Goal: Information Seeking & Learning: Learn about a topic

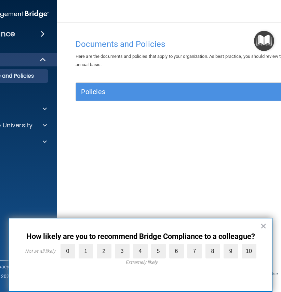
click at [17, 10] on img at bounding box center [2, 14] width 93 height 14
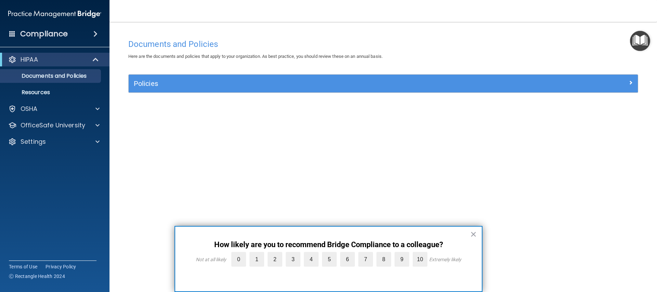
click at [281, 44] on img "Open Resource Center" at bounding box center [640, 41] width 20 height 20
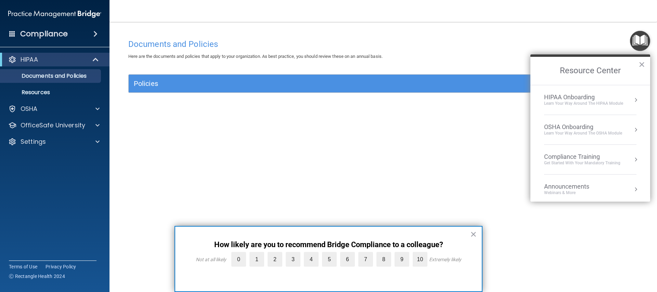
click at [281, 105] on div "Learn Your Way around the HIPAA module" at bounding box center [583, 104] width 79 height 6
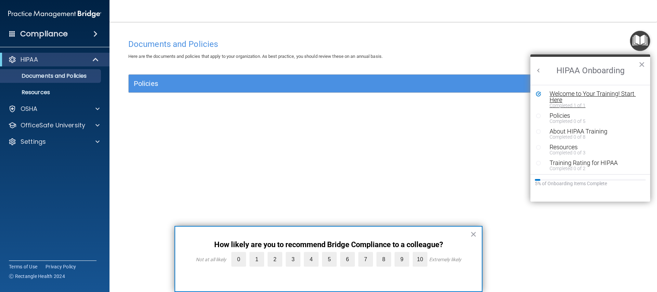
scroll to position [1, 0]
click at [281, 102] on div "Completed 1 of 1" at bounding box center [592, 104] width 87 height 5
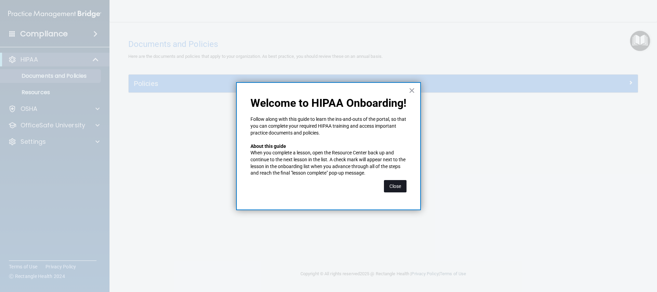
click at [281, 187] on button "Close" at bounding box center [395, 186] width 23 height 12
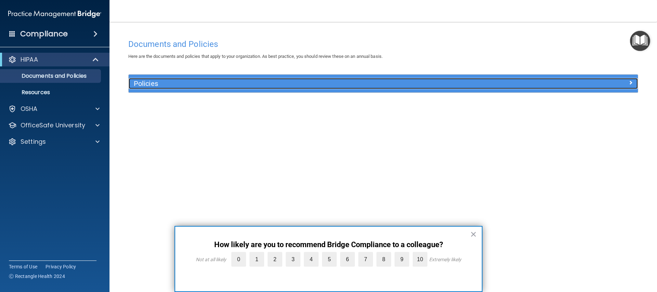
click at [281, 79] on span at bounding box center [630, 82] width 4 height 8
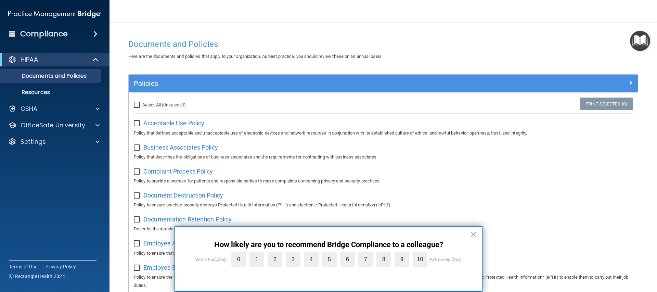
click at [281, 233] on div "× How likely are you to recommend Bridge Compliance to a colleague? Not at all …" at bounding box center [328, 259] width 308 height 66
click at [281, 234] on button "×" at bounding box center [473, 234] width 7 height 11
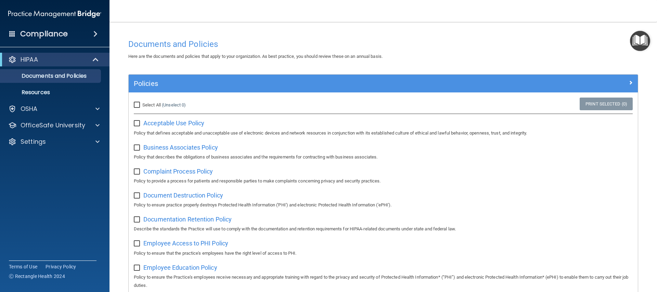
click at [160, 107] on span "Select All" at bounding box center [151, 104] width 18 height 5
click at [142, 107] on input "Select All (Unselect 0) Unselect All" at bounding box center [138, 104] width 8 height 5
checkbox input "true"
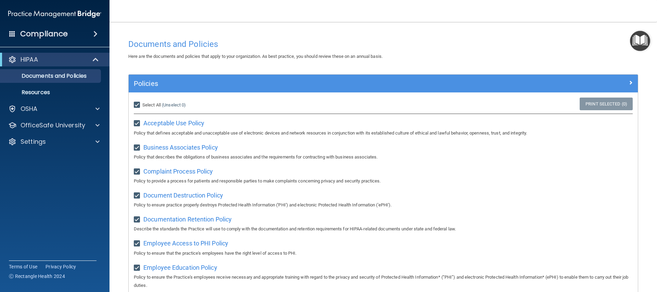
checkbox input "true"
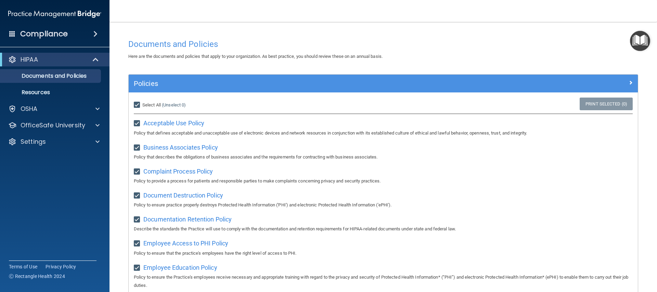
checkbox input "true"
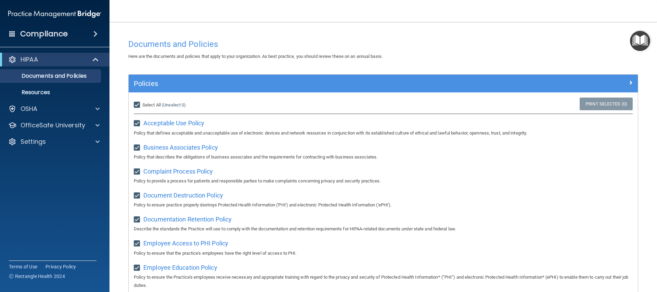
checkbox input "true"
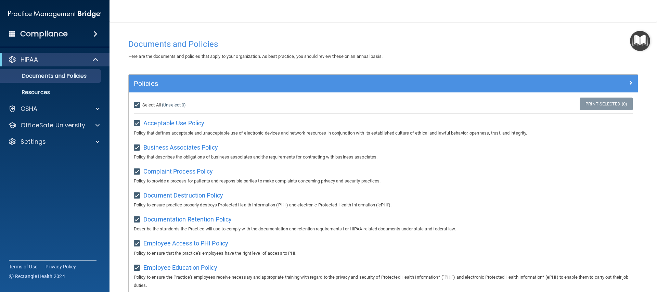
checkbox input "true"
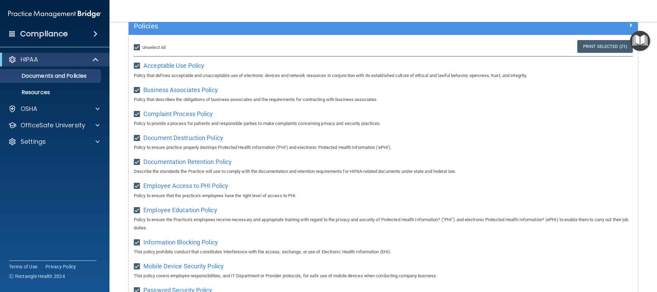
scroll to position [56, 0]
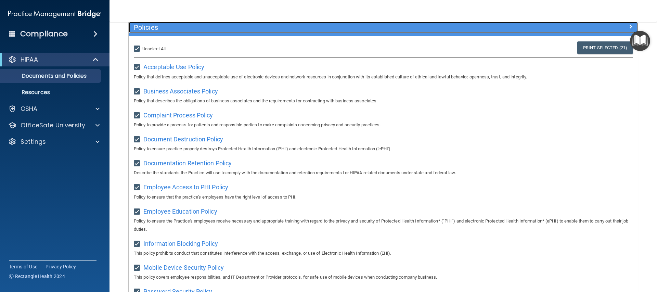
click at [281, 27] on div at bounding box center [573, 26] width 127 height 8
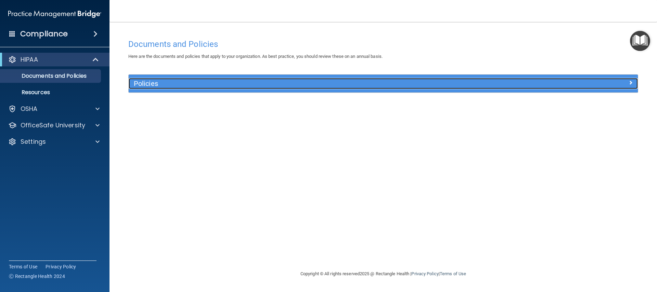
scroll to position [0, 0]
drag, startPoint x: 623, startPoint y: 87, endPoint x: 624, endPoint y: 82, distance: 4.2
click at [281, 87] on div "Policies" at bounding box center [383, 83] width 509 height 11
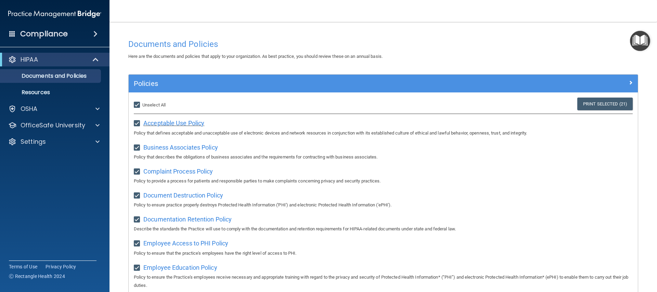
click at [190, 121] on span "Acceptable Use Policy" at bounding box center [173, 122] width 61 height 7
click at [182, 147] on span "Business Associates Policy" at bounding box center [180, 147] width 75 height 7
click at [281, 101] on link "Print Selected (21)" at bounding box center [604, 104] width 55 height 13
click at [281, 45] on img "Open Resource Center" at bounding box center [640, 41] width 20 height 20
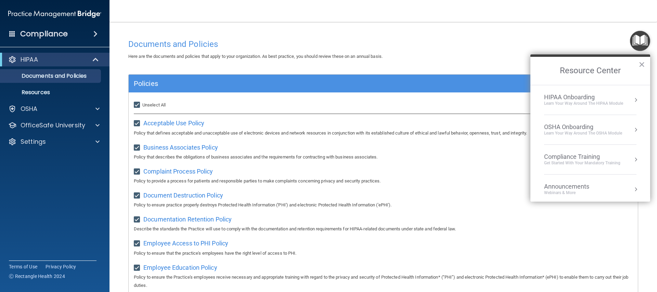
click at [281, 101] on div "Learn Your Way around the HIPAA module" at bounding box center [583, 104] width 79 height 6
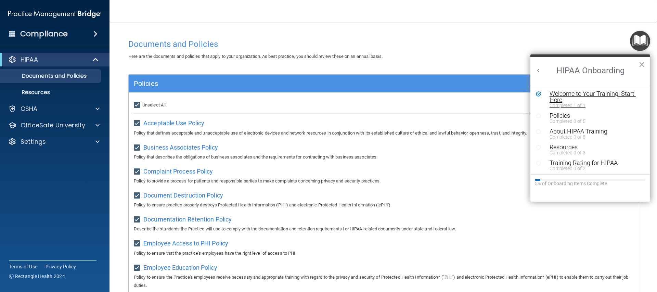
click at [281, 98] on div "Welcome to Your Training! Start Here" at bounding box center [592, 97] width 87 height 12
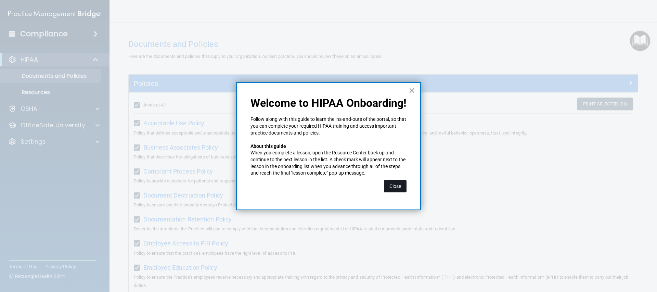
click at [281, 182] on button "Close" at bounding box center [395, 186] width 23 height 12
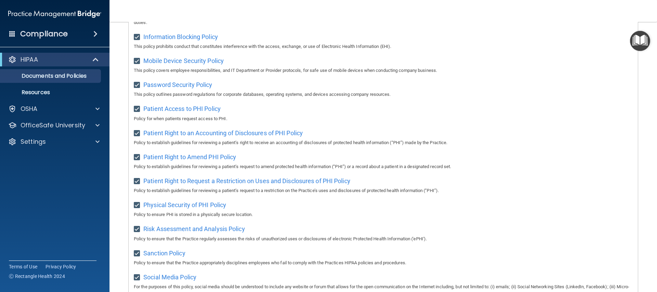
scroll to position [387, 0]
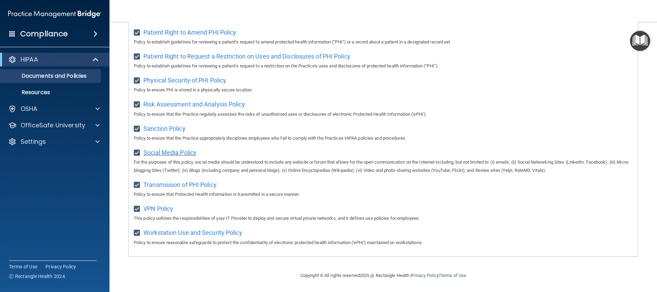
click at [177, 154] on span "Social Media Policy" at bounding box center [169, 152] width 53 height 7
click at [51, 73] on p "Documents and Policies" at bounding box center [50, 76] width 93 height 7
click at [60, 63] on div "HIPAA" at bounding box center [45, 59] width 85 height 8
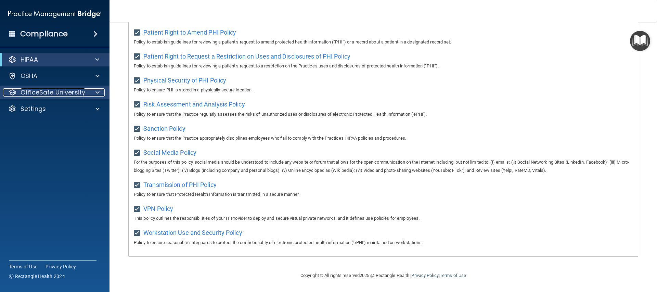
click at [91, 89] on div at bounding box center [96, 92] width 17 height 8
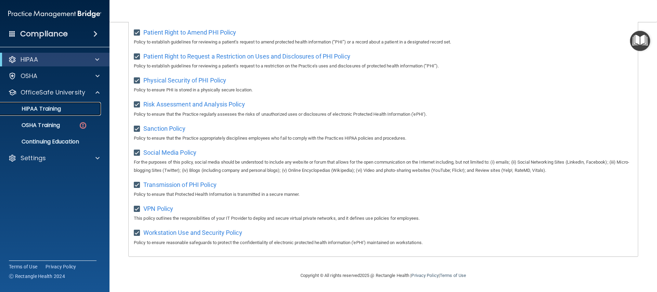
click at [81, 115] on link "HIPAA Training" at bounding box center [47, 109] width 108 height 14
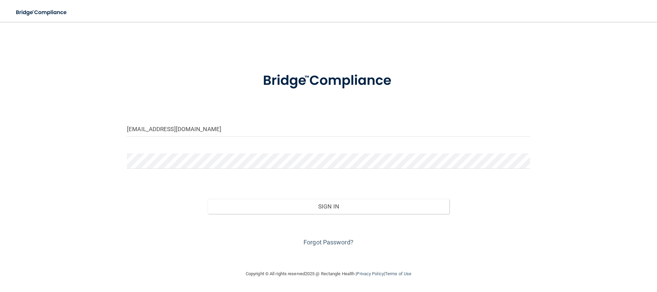
drag, startPoint x: 275, startPoint y: 229, endPoint x: 279, endPoint y: 214, distance: 15.8
click at [275, 228] on div "Forgot Password?" at bounding box center [328, 231] width 413 height 34
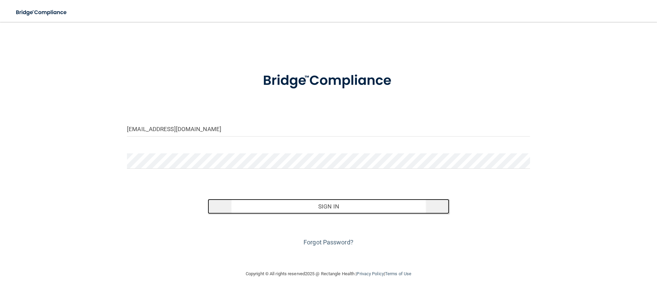
click at [281, 206] on button "Sign In" at bounding box center [329, 206] width 242 height 15
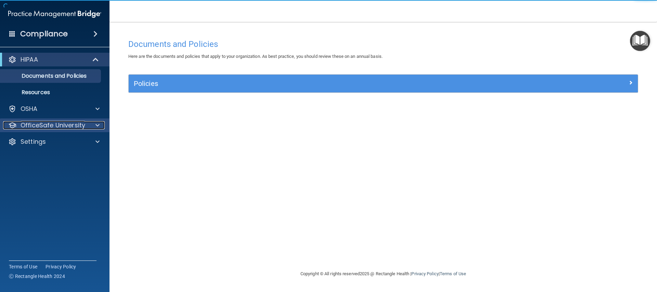
click at [92, 125] on div at bounding box center [96, 125] width 17 height 8
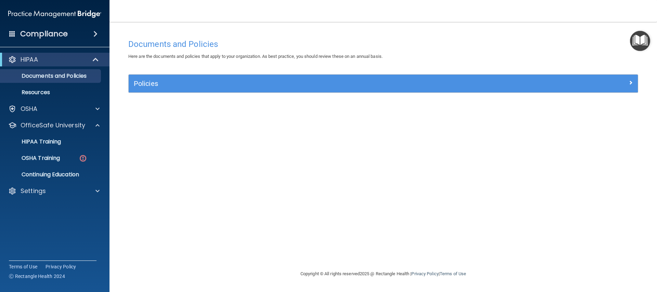
click at [281, 43] on img "Open Resource Center" at bounding box center [640, 41] width 20 height 20
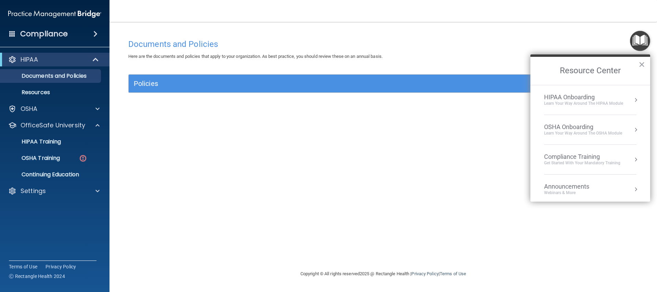
click at [281, 97] on button "Resource Center" at bounding box center [635, 99] width 7 height 7
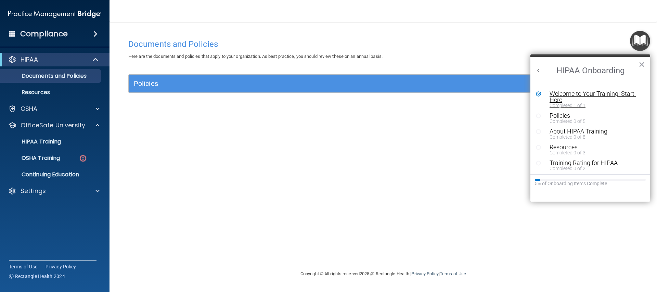
click at [281, 105] on div "Completed 1 of 1" at bounding box center [592, 105] width 87 height 5
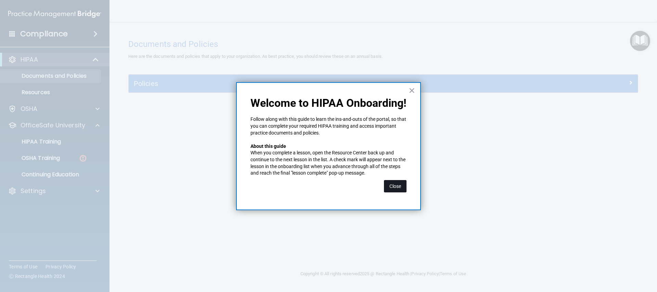
click at [281, 180] on button "Close" at bounding box center [395, 186] width 23 height 12
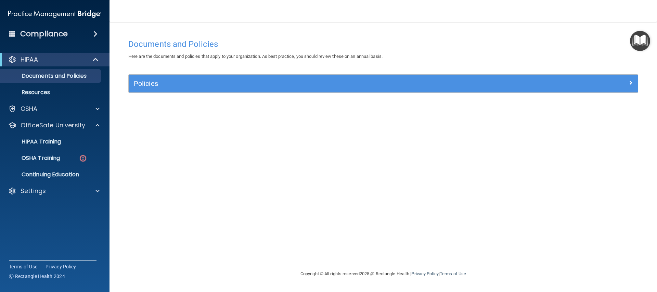
click at [281, 35] on img "Open Resource Center" at bounding box center [640, 41] width 20 height 20
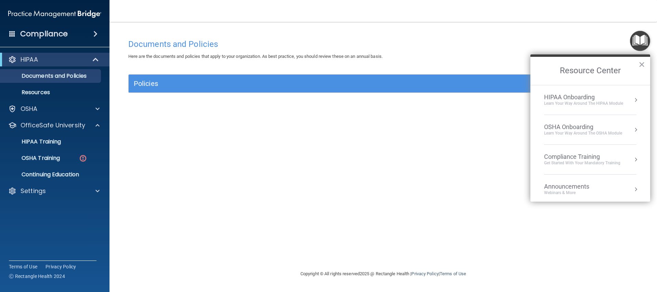
click at [281, 91] on li "HIPAA Onboarding Learn Your Way around the HIPAA module" at bounding box center [590, 100] width 92 height 30
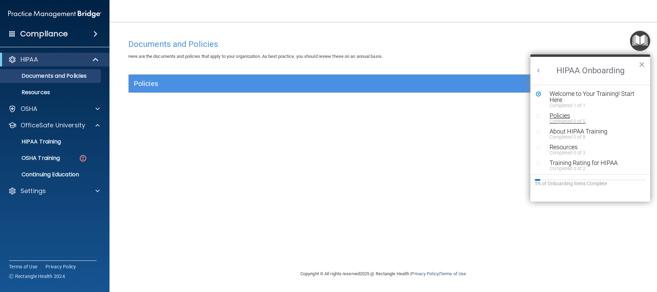
click at [281, 117] on div "Policies" at bounding box center [592, 116] width 87 height 6
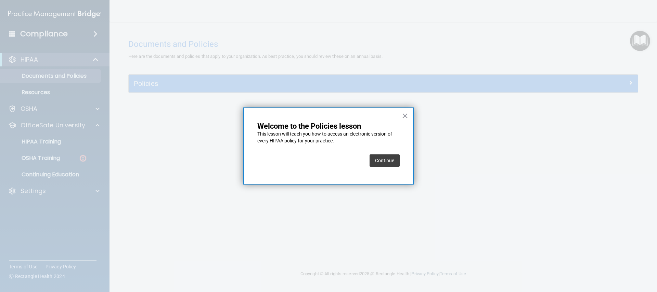
click at [281, 158] on button "Continue" at bounding box center [384, 160] width 30 height 12
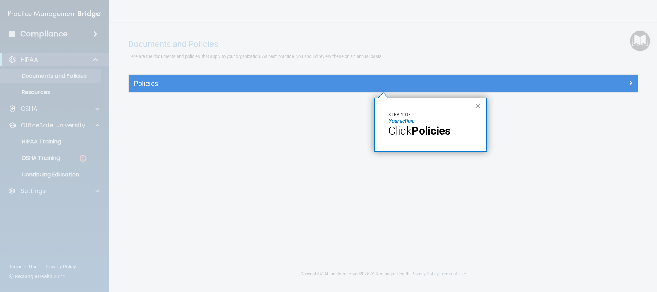
click at [281, 104] on button "×" at bounding box center [478, 105] width 7 height 11
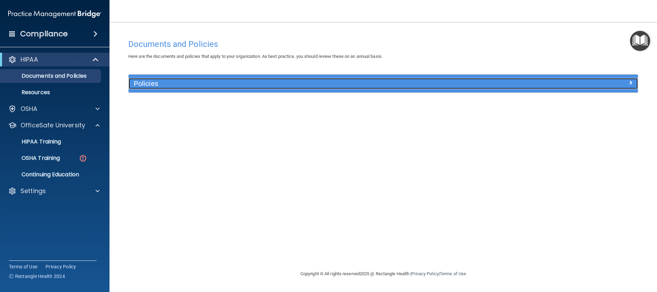
click at [281, 84] on h5 "Policies" at bounding box center [320, 84] width 372 height 8
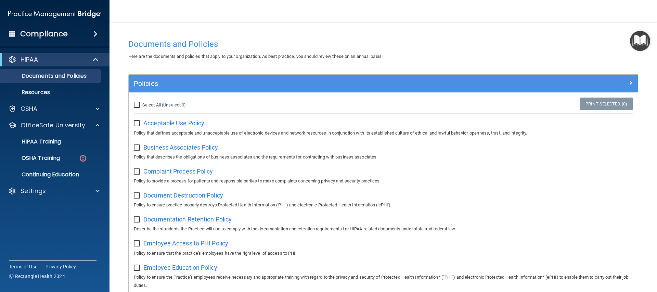
click at [157, 106] on span "Select All" at bounding box center [151, 104] width 18 height 5
click at [142, 106] on input "Select All (Unselect 0) Unselect All" at bounding box center [138, 104] width 8 height 5
checkbox input "true"
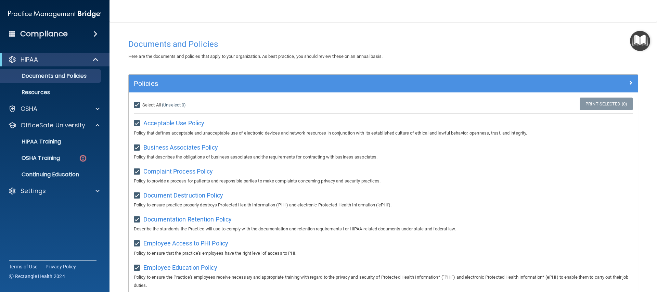
checkbox input "true"
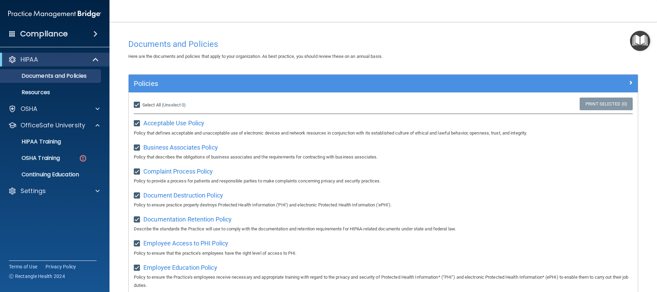
checkbox input "true"
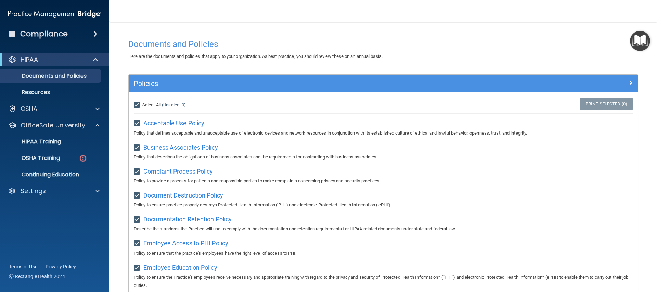
checkbox input "true"
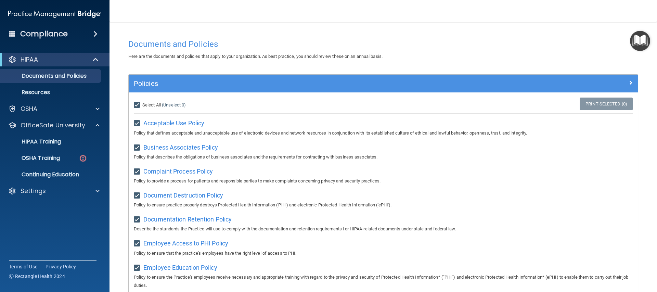
checkbox input "true"
click at [281, 102] on link "Print Selected (21)" at bounding box center [604, 104] width 55 height 13
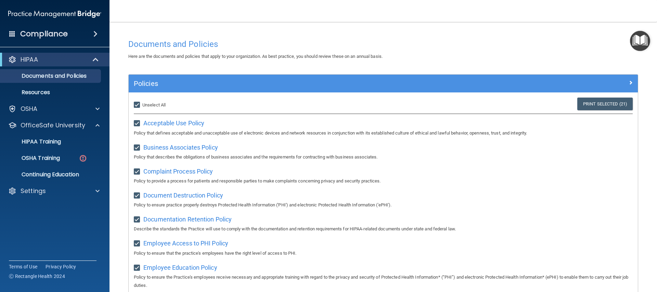
drag, startPoint x: 602, startPoint y: 39, endPoint x: 657, endPoint y: 33, distance: 55.1
click at [281, 39] on div "Documents and Policies" at bounding box center [383, 44] width 520 height 17
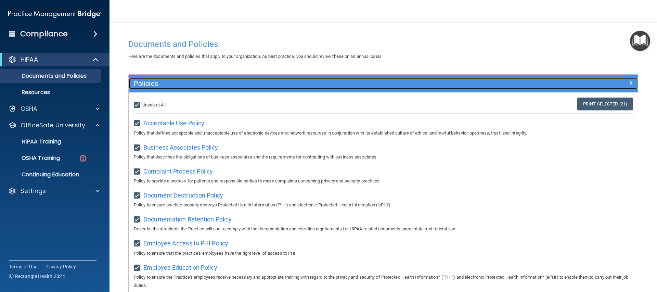
click at [281, 85] on div at bounding box center [573, 82] width 127 height 8
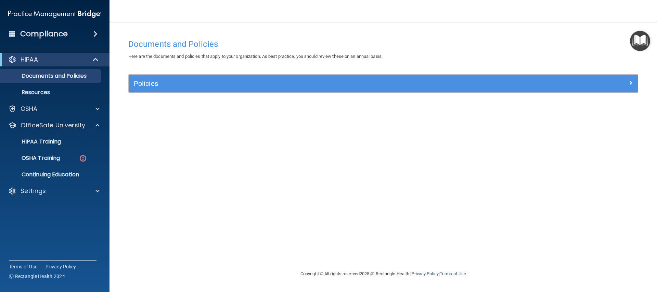
click at [281, 50] on img "Open Resource Center" at bounding box center [640, 41] width 20 height 20
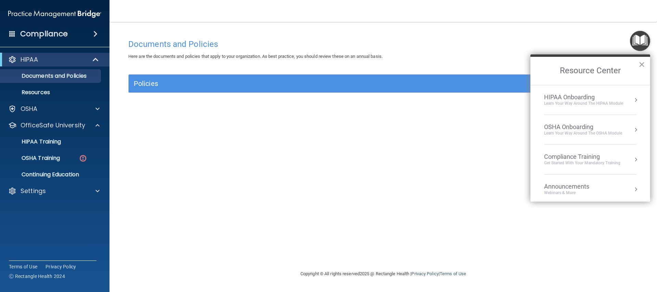
click at [281, 99] on div "HIPAA Onboarding Learn Your Way around the HIPAA module" at bounding box center [590, 99] width 92 height 13
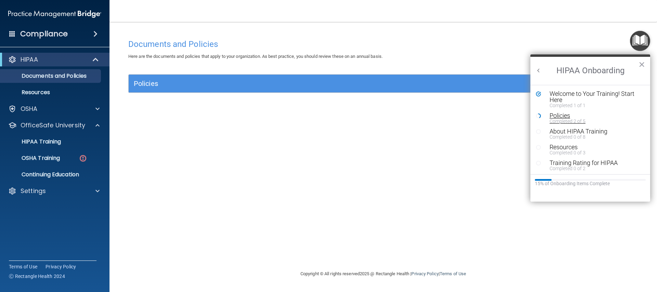
click at [281, 119] on div "Completed 2 of 5" at bounding box center [592, 121] width 87 height 5
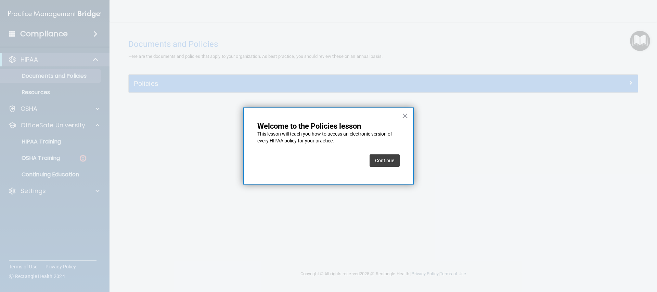
drag, startPoint x: 360, startPoint y: 160, endPoint x: 367, endPoint y: 164, distance: 8.2
click at [281, 160] on div "Continue" at bounding box center [328, 160] width 142 height 19
click at [281, 164] on button "Continue" at bounding box center [384, 160] width 30 height 12
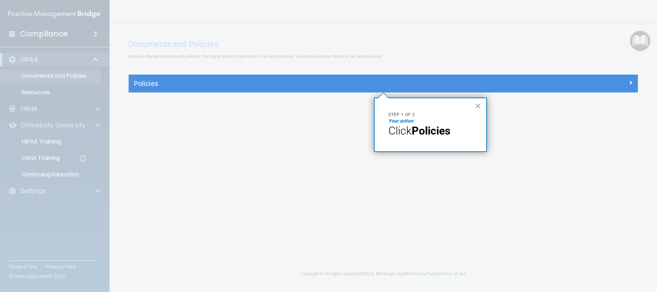
click at [281, 131] on span "Click" at bounding box center [399, 130] width 23 height 13
click at [281, 89] on div "Policies" at bounding box center [383, 84] width 509 height 18
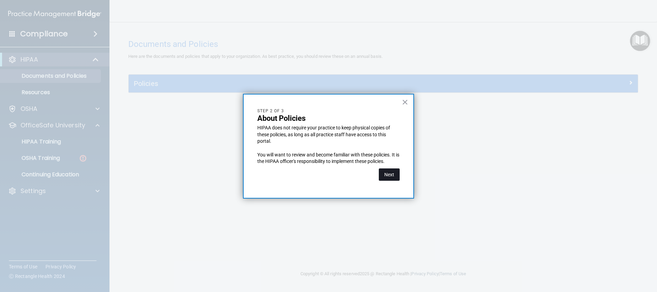
click at [281, 173] on button "Next" at bounding box center [389, 174] width 21 height 12
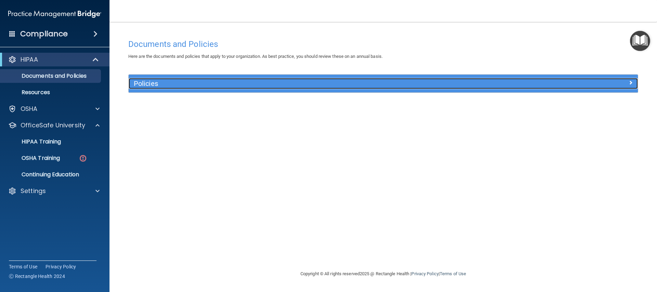
click at [281, 83] on span at bounding box center [630, 82] width 4 height 8
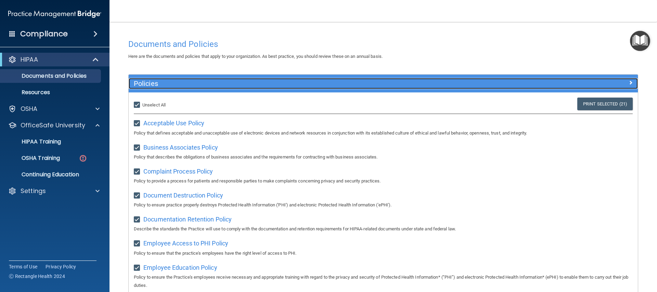
click at [281, 83] on div at bounding box center [573, 82] width 127 height 8
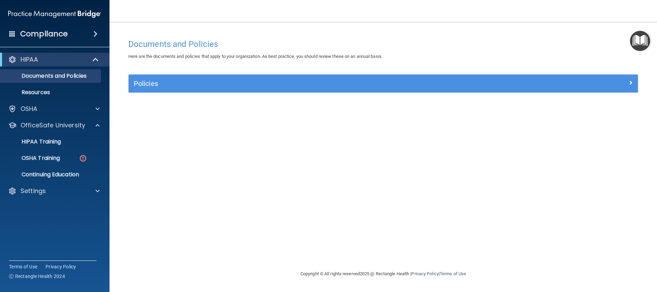
click at [281, 39] on img "Open Resource Center" at bounding box center [640, 41] width 20 height 20
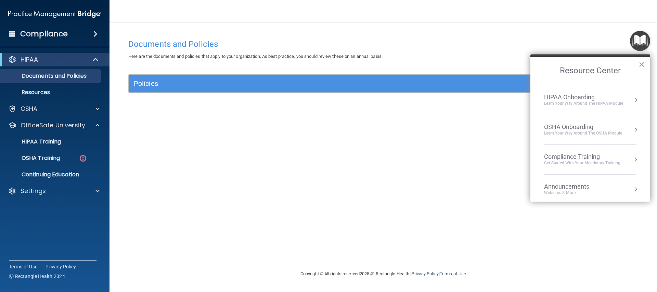
click at [281, 95] on div "HIPAA Onboarding" at bounding box center [583, 97] width 79 height 8
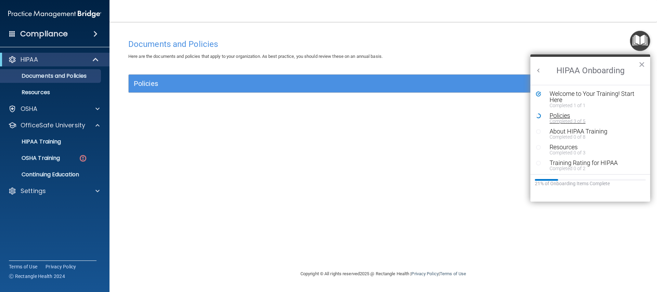
click at [281, 120] on div "Completed 3 of 5" at bounding box center [592, 121] width 87 height 5
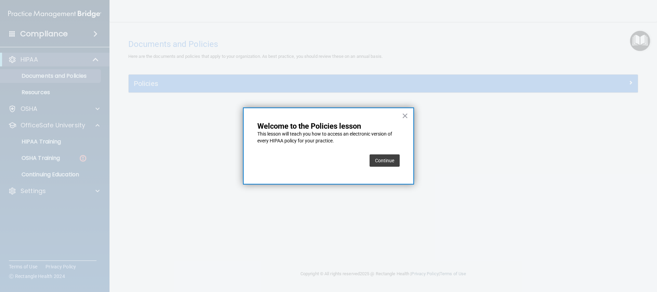
click at [281, 163] on button "Continue" at bounding box center [384, 160] width 30 height 12
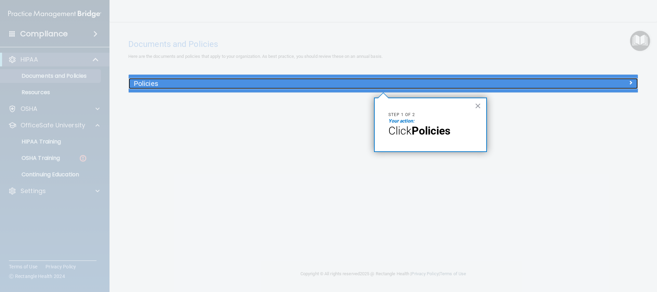
click at [281, 83] on h5 "Policies" at bounding box center [320, 84] width 372 height 8
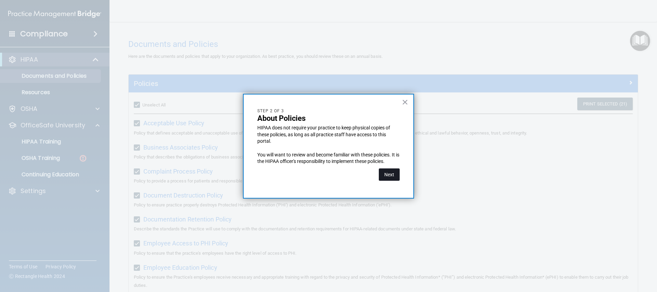
click at [281, 178] on button "Next" at bounding box center [389, 174] width 21 height 12
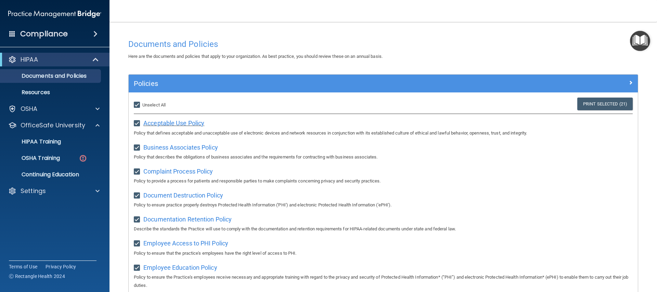
click at [198, 123] on span "Acceptable Use Policy" at bounding box center [173, 122] width 61 height 7
click at [185, 145] on span "Business Associates Policy" at bounding box center [180, 147] width 75 height 7
click at [198, 170] on span "Complaint Process Policy" at bounding box center [177, 171] width 69 height 7
click at [183, 192] on span "Document Destruction Policy" at bounding box center [183, 195] width 80 height 7
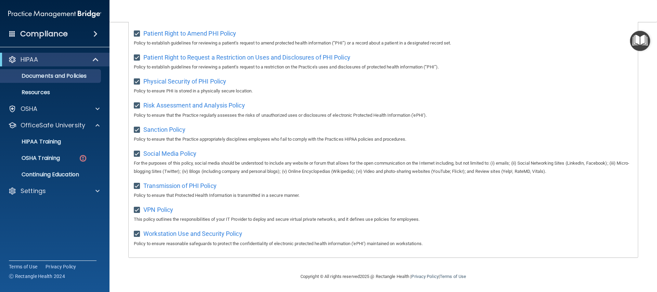
scroll to position [387, 0]
click at [184, 232] on span "Workstation Use and Security Policy" at bounding box center [192, 232] width 99 height 7
click at [281, 43] on img "Open Resource Center" at bounding box center [640, 41] width 20 height 20
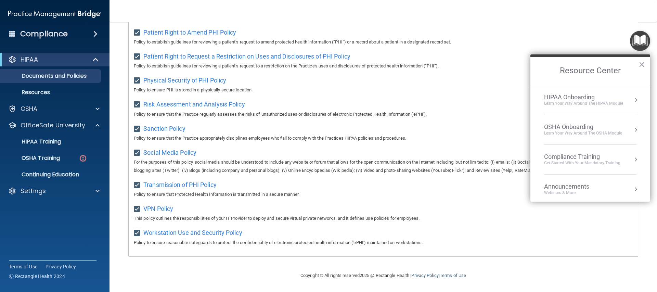
click at [281, 113] on li "HIPAA Onboarding Learn Your Way around the HIPAA module" at bounding box center [590, 100] width 92 height 30
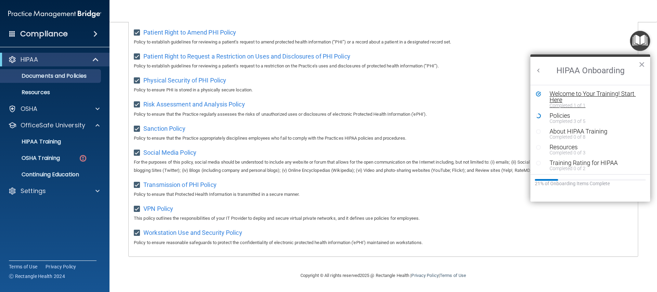
scroll to position [0, 0]
click at [281, 115] on div "Policies" at bounding box center [592, 116] width 87 height 6
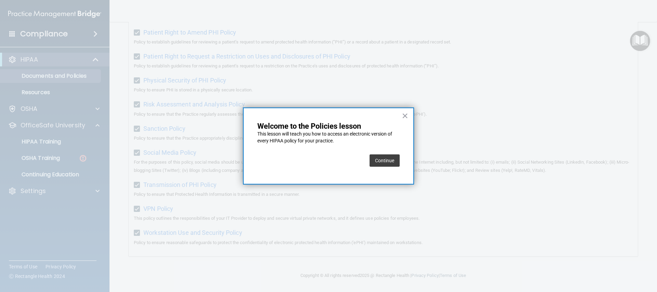
click at [281, 160] on button "Continue" at bounding box center [384, 160] width 30 height 12
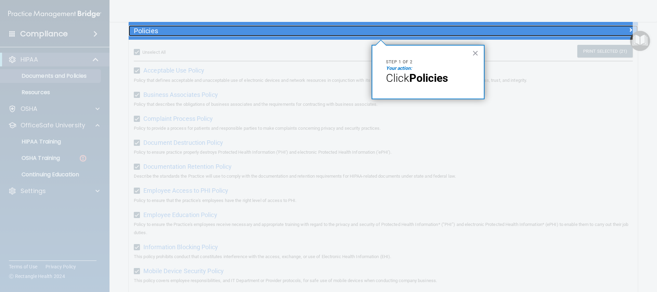
click at [281, 33] on h5 "Policies" at bounding box center [320, 31] width 372 height 8
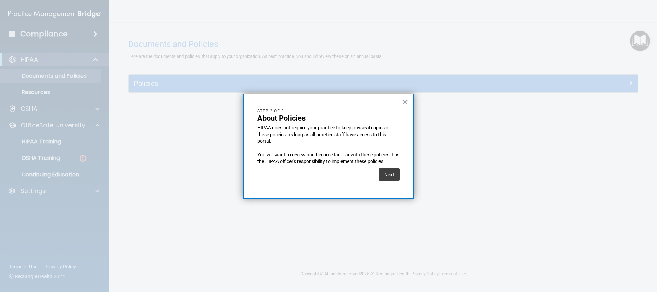
scroll to position [0, 0]
click at [281, 169] on button "Next" at bounding box center [389, 174] width 21 height 12
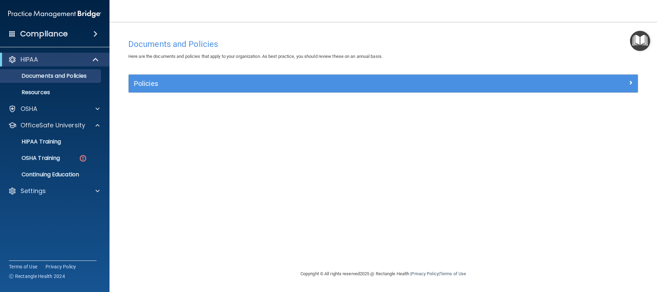
click at [170, 41] on h4 "Documents and Policies" at bounding box center [383, 44] width 510 height 9
click at [67, 77] on p "Documents and Policies" at bounding box center [50, 76] width 93 height 7
click at [51, 92] on p "Resources" at bounding box center [50, 92] width 93 height 7
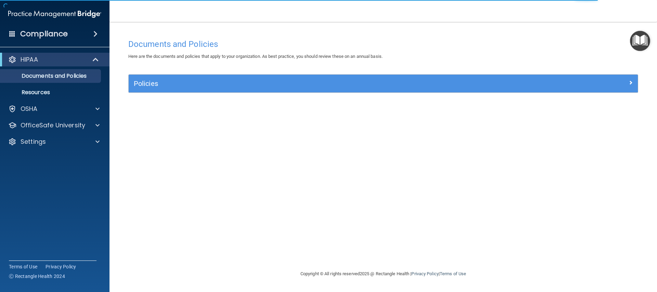
click at [647, 39] on img "Open Resource Center" at bounding box center [640, 41] width 20 height 20
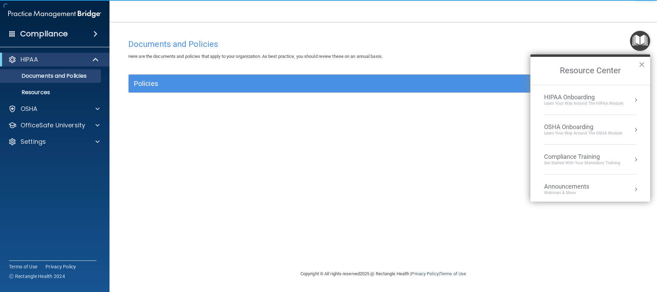
click at [632, 101] on button "Resource Center" at bounding box center [635, 99] width 7 height 7
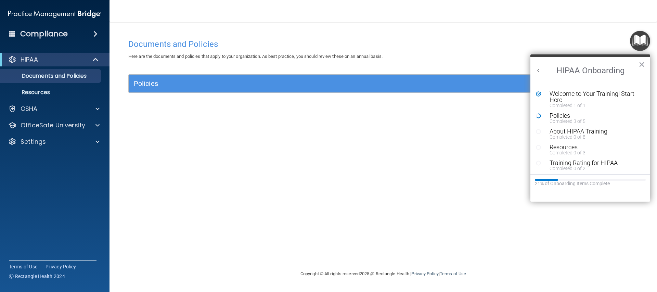
click at [562, 129] on div "About HIPAA Training" at bounding box center [592, 131] width 87 height 6
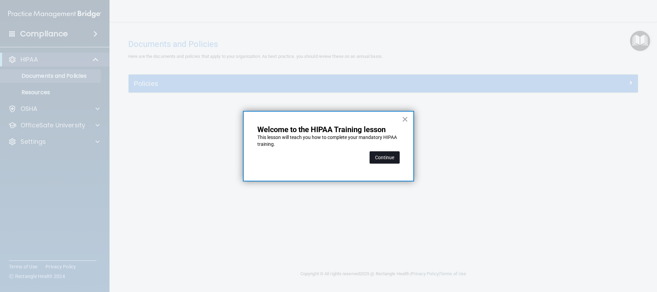
click at [390, 157] on button "Continue" at bounding box center [384, 157] width 30 height 12
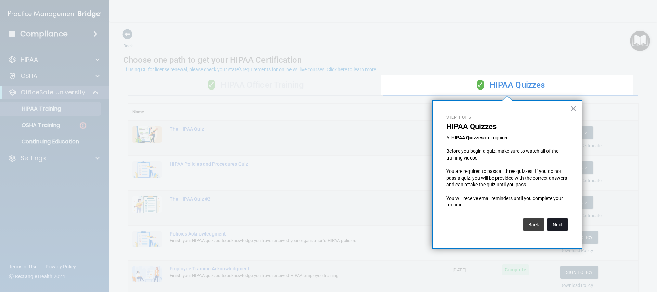
click at [561, 221] on button "Next" at bounding box center [557, 224] width 21 height 12
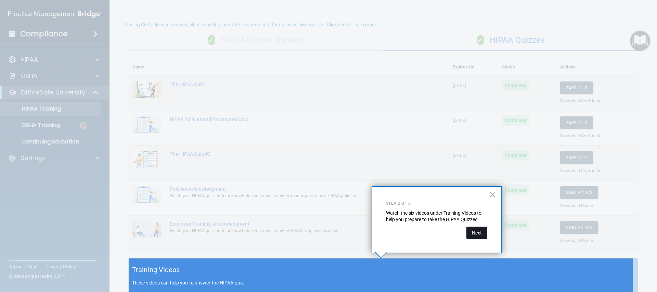
click at [482, 234] on button "Next" at bounding box center [476, 232] width 21 height 12
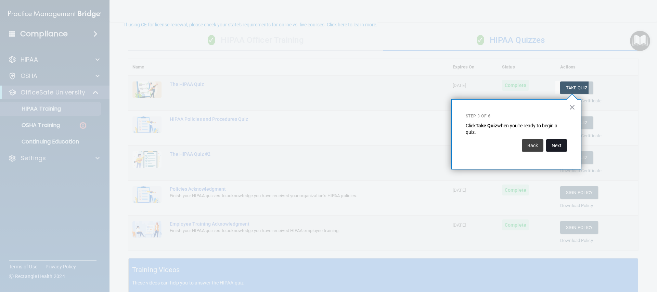
click at [564, 146] on button "Next" at bounding box center [556, 145] width 21 height 12
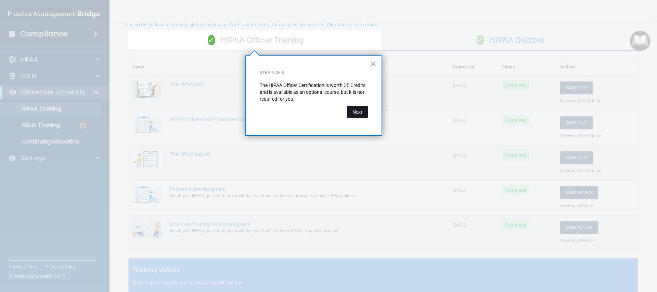
click at [358, 113] on button "Next" at bounding box center [357, 112] width 21 height 12
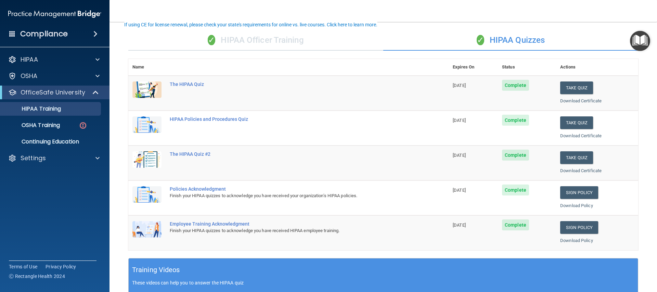
click at [325, 48] on div "✓ HIPAA Officer Training" at bounding box center [255, 40] width 255 height 21
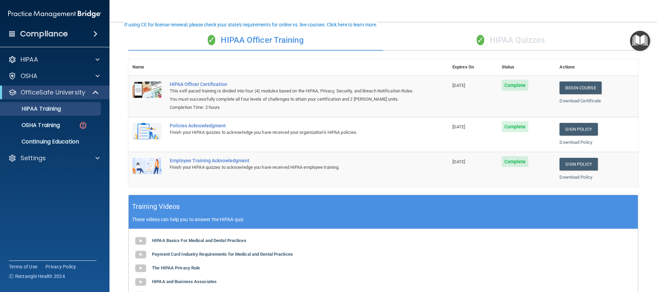
click at [635, 40] on img "Open Resource Center" at bounding box center [640, 41] width 20 height 20
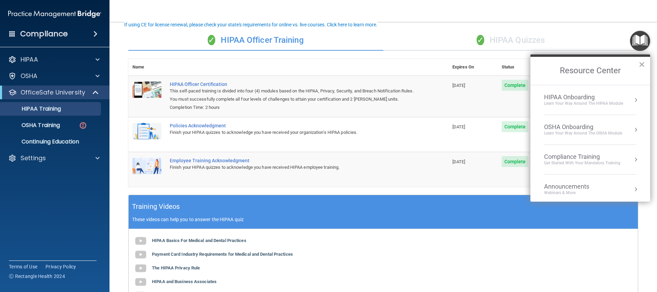
click at [624, 103] on div "HIPAA Onboarding Learn Your Way around the HIPAA module" at bounding box center [590, 99] width 92 height 13
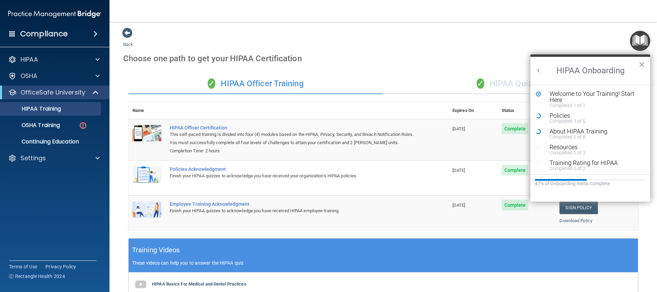
scroll to position [0, 0]
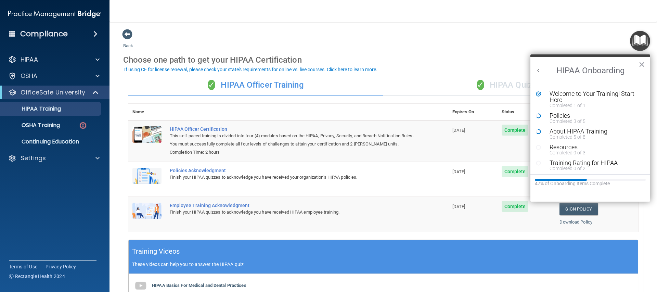
click at [501, 83] on div "✓ HIPAA Quizzes" at bounding box center [510, 85] width 255 height 21
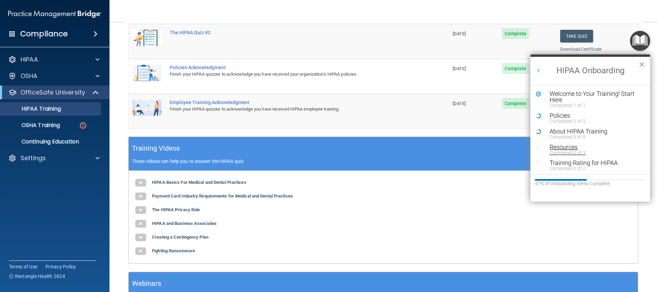
scroll to position [167, 0]
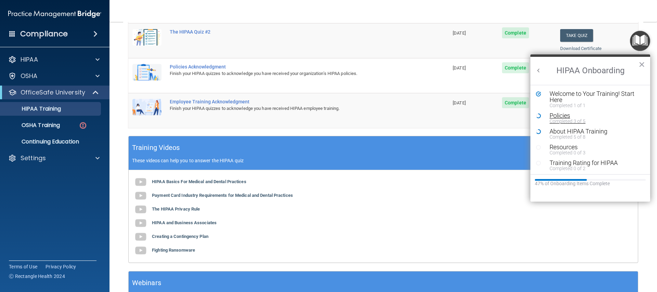
drag, startPoint x: 566, startPoint y: 117, endPoint x: 569, endPoint y: 120, distance: 4.2
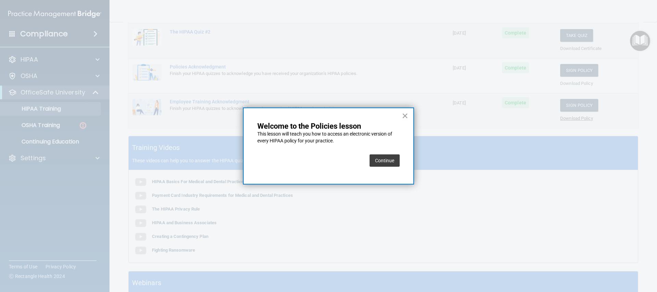
click at [569, 120] on div at bounding box center [328, 146] width 657 height 292
click at [383, 163] on button "Continue" at bounding box center [384, 160] width 30 height 12
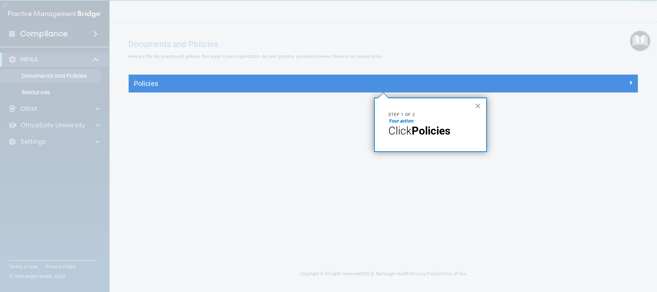
click at [403, 127] on span "Click" at bounding box center [399, 130] width 23 height 13
click at [389, 103] on div "× Step 1 of 2 Your action: Click Policies" at bounding box center [430, 125] width 113 height 54
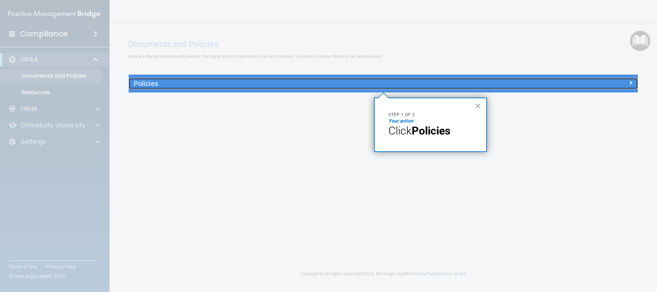
click at [146, 85] on h5 "Policies" at bounding box center [320, 84] width 372 height 8
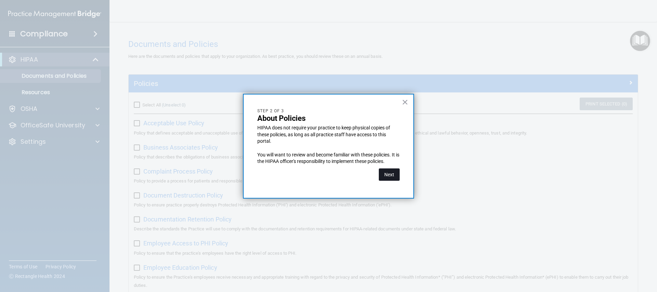
click at [389, 171] on button "Next" at bounding box center [389, 174] width 21 height 12
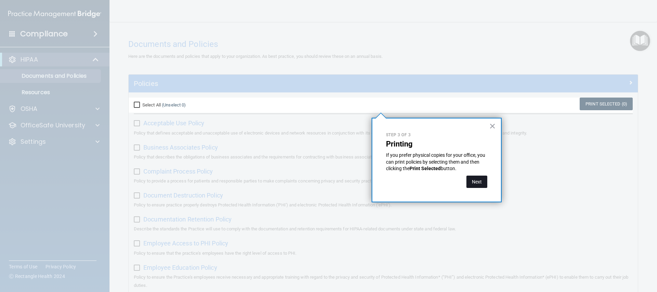
click at [469, 180] on button "Next" at bounding box center [476, 182] width 21 height 12
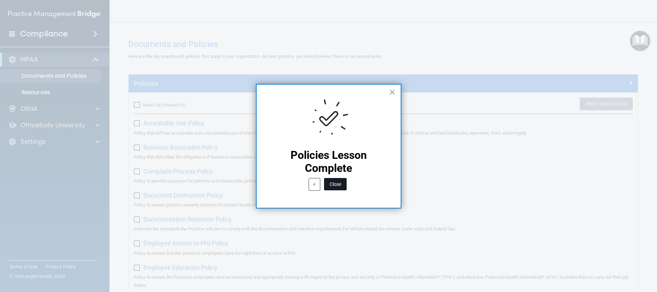
click at [335, 179] on button "Close" at bounding box center [335, 184] width 23 height 12
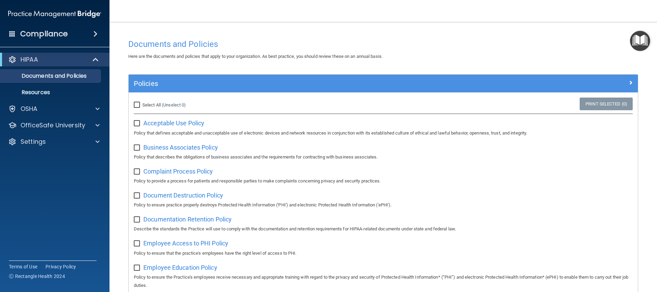
click at [642, 40] on img "Open Resource Center" at bounding box center [640, 41] width 20 height 20
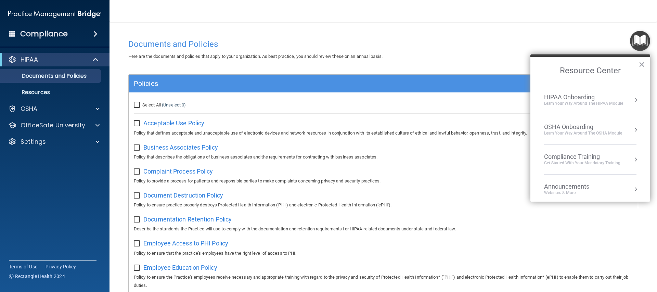
click at [622, 103] on div "Learn Your Way around the HIPAA module" at bounding box center [583, 104] width 79 height 6
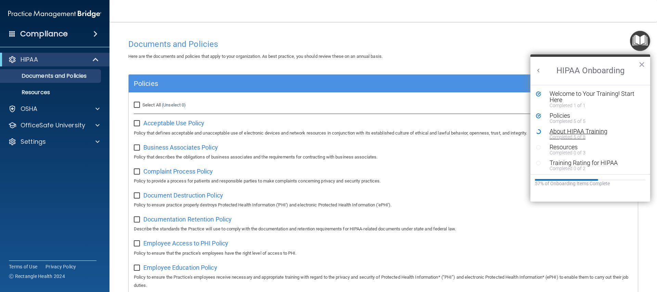
click at [569, 134] on div "Completed 5 of 8" at bounding box center [592, 136] width 87 height 5
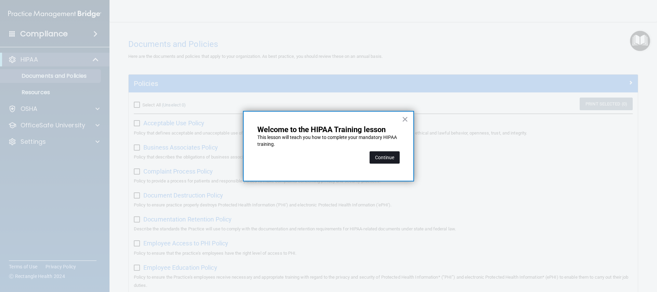
click at [388, 157] on button "Continue" at bounding box center [384, 157] width 30 height 12
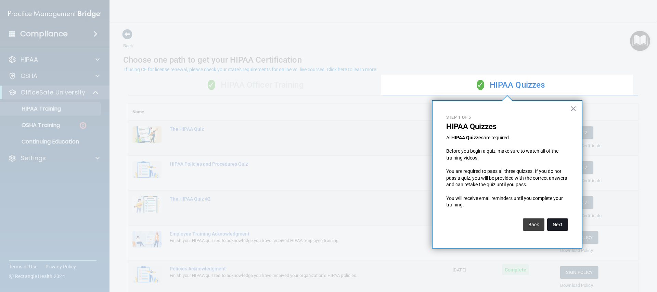
click at [557, 223] on button "Next" at bounding box center [557, 224] width 21 height 12
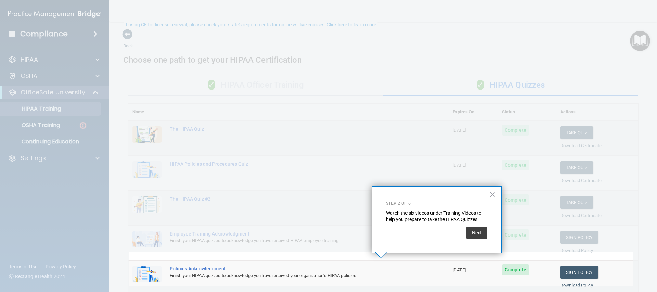
scroll to position [45, 0]
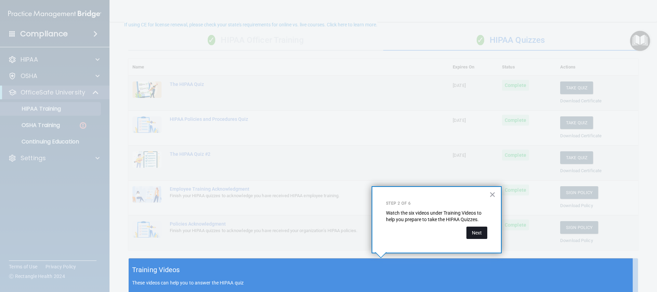
click at [473, 231] on button "Next" at bounding box center [476, 232] width 21 height 12
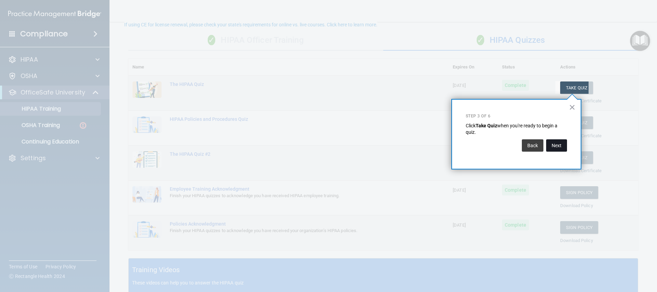
click at [562, 145] on button "Next" at bounding box center [556, 145] width 21 height 12
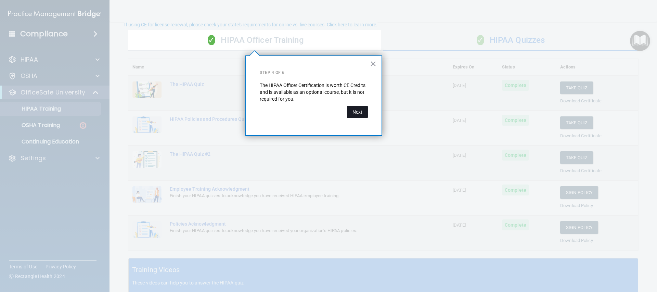
click at [358, 111] on button "Next" at bounding box center [357, 112] width 21 height 12
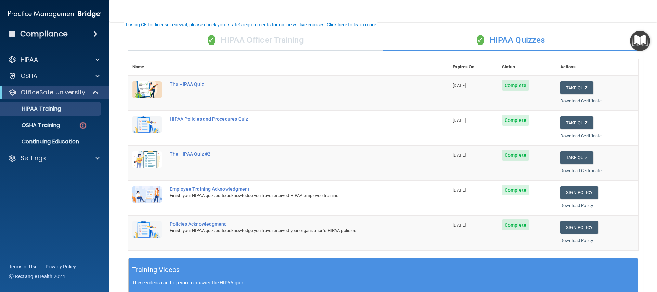
click at [239, 36] on div "✓ HIPAA Officer Training" at bounding box center [255, 40] width 255 height 21
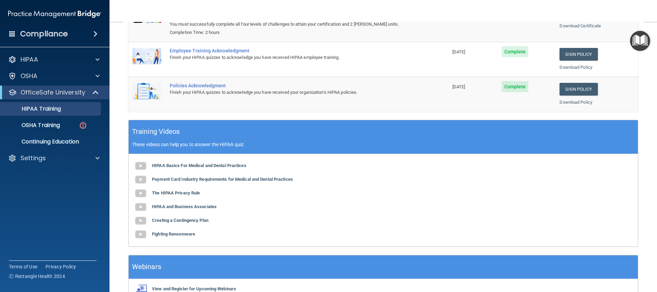
scroll to position [139, 0]
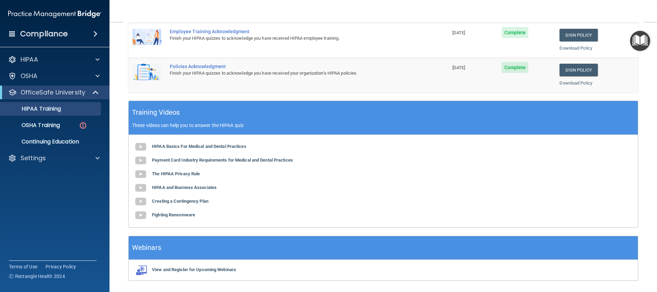
click at [212, 139] on div "HIPAA Basics For Medical and Dental Practices Payment Card Industry Requirement…" at bounding box center [383, 181] width 509 height 92
click at [211, 144] on b "HIPAA Basics For Medical and Dental Practices" at bounding box center [199, 146] width 94 height 5
click at [163, 116] on h5 "Training Videos" at bounding box center [156, 112] width 48 height 12
click at [161, 112] on h5 "Training Videos" at bounding box center [156, 112] width 48 height 12
drag, startPoint x: 254, startPoint y: 242, endPoint x: 344, endPoint y: 180, distance: 109.2
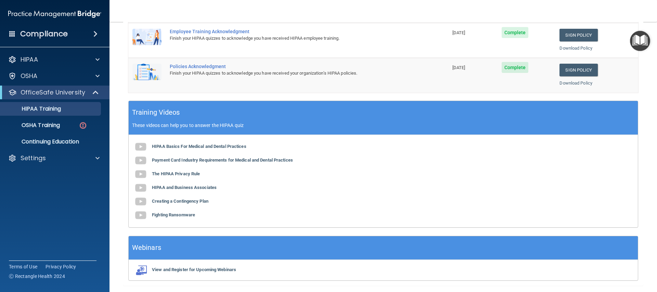
click at [254, 242] on div "Webinars" at bounding box center [383, 248] width 509 height 24
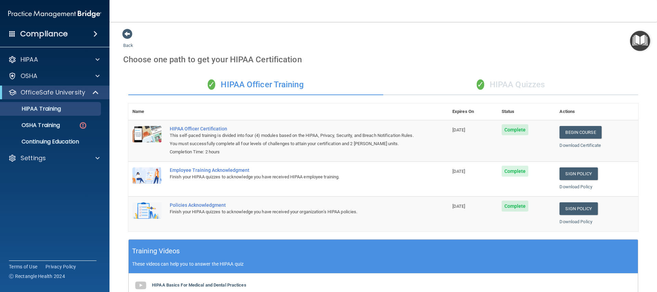
scroll to position [0, 0]
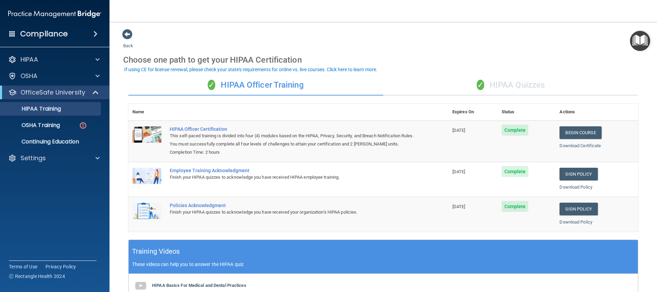
click at [639, 31] on img "Open Resource Center" at bounding box center [640, 41] width 20 height 20
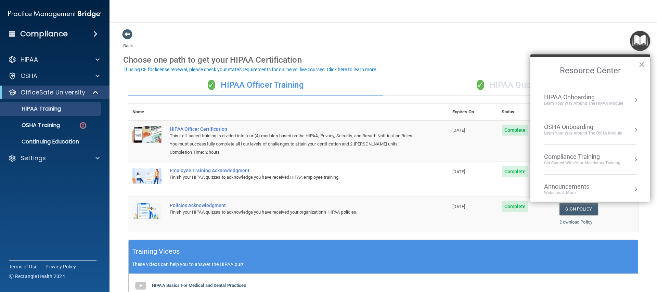
click at [602, 99] on div "HIPAA Onboarding" at bounding box center [583, 97] width 79 height 8
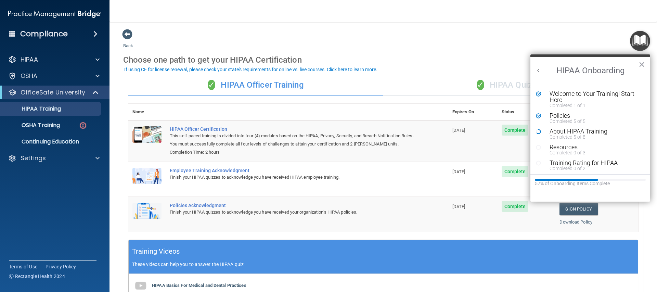
click at [567, 132] on div "About HIPAA Training" at bounding box center [592, 131] width 87 height 6
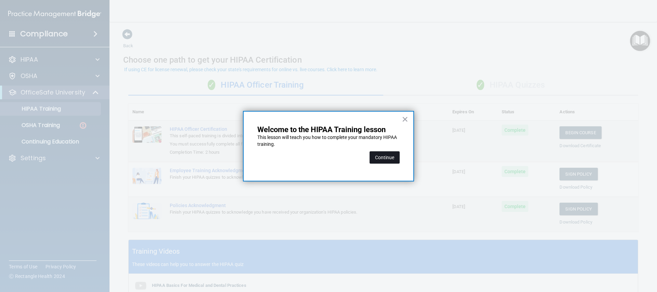
click at [397, 160] on button "Continue" at bounding box center [384, 157] width 30 height 12
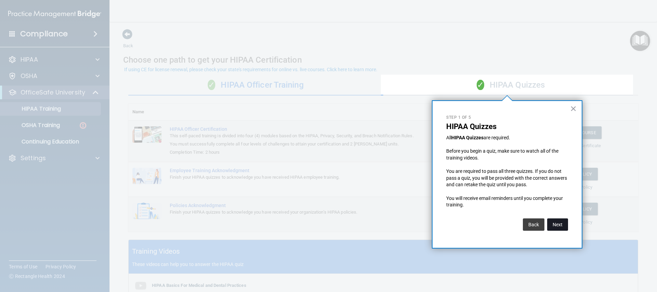
click at [553, 220] on button "Next" at bounding box center [557, 224] width 21 height 12
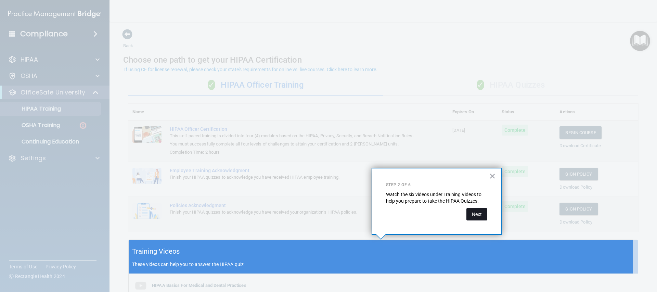
click at [481, 217] on button "Next" at bounding box center [476, 214] width 21 height 12
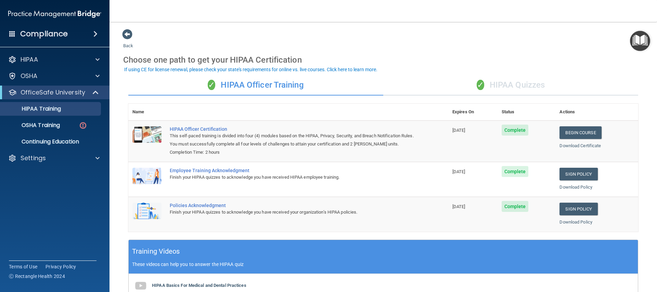
click at [648, 39] on img "Open Resource Center" at bounding box center [640, 41] width 20 height 20
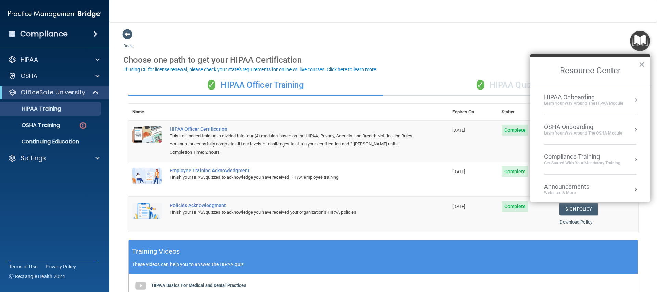
click at [611, 97] on div "HIPAA Onboarding" at bounding box center [583, 97] width 79 height 8
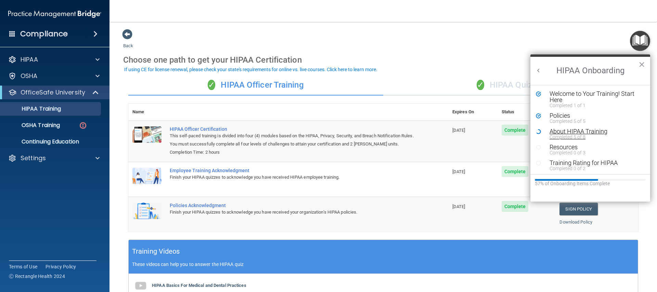
click at [569, 132] on div "About HIPAA Training" at bounding box center [592, 131] width 87 height 6
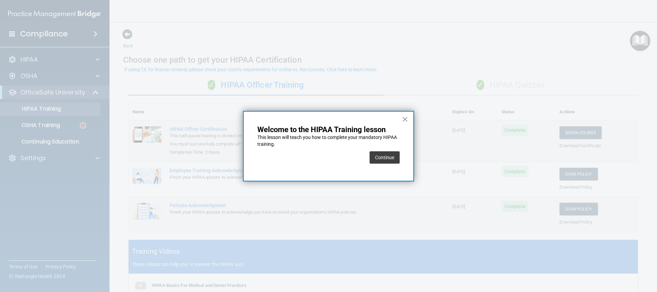
click at [569, 132] on div at bounding box center [328, 146] width 657 height 292
click at [393, 162] on button "Continue" at bounding box center [384, 157] width 30 height 12
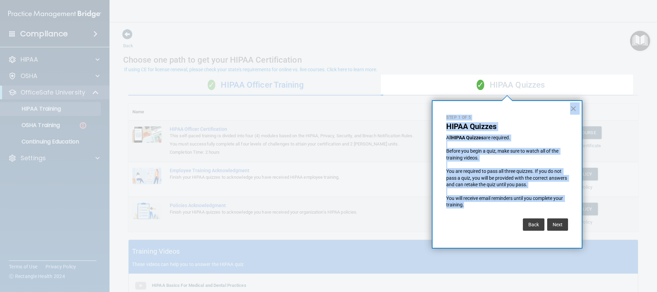
drag, startPoint x: 575, startPoint y: 214, endPoint x: 582, endPoint y: 216, distance: 7.0
click at [432, 100] on div "× Step 1 of 5 HIPAA Quizzes All HIPAA Quizzes are required. Before you begin a …" at bounding box center [432, 100] width 0 height 0
click at [557, 220] on button "Next" at bounding box center [557, 224] width 21 height 12
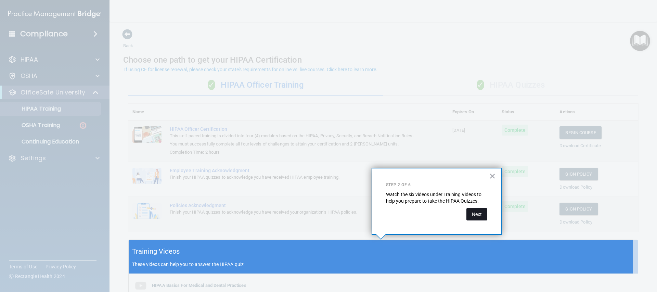
click at [476, 209] on button "Next" at bounding box center [476, 214] width 21 height 12
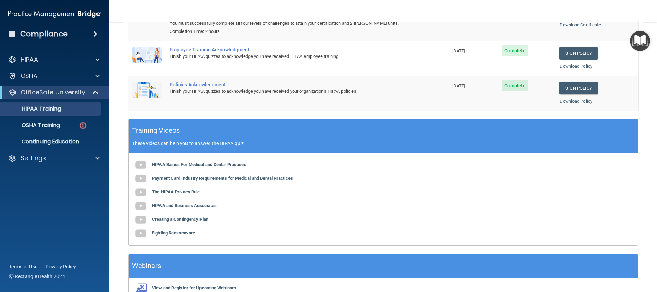
scroll to position [143, 0]
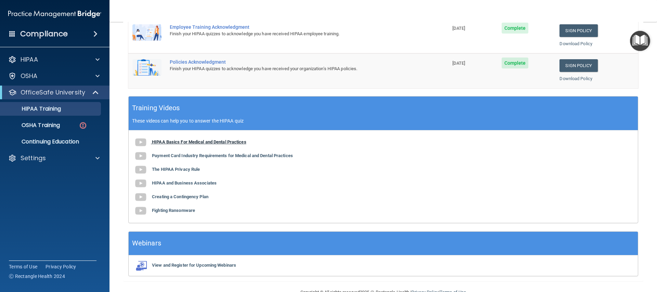
click at [216, 139] on b "HIPAA Basics For Medical and Dental Practices" at bounding box center [199, 141] width 94 height 5
click at [204, 154] on b "Payment Card Industry Requirements for Medical and Dental Practices" at bounding box center [222, 155] width 141 height 5
click at [180, 171] on b "The HIPAA Privacy Rule" at bounding box center [176, 169] width 48 height 5
click at [179, 196] on b "Creating a Contingency Plan" at bounding box center [180, 196] width 56 height 5
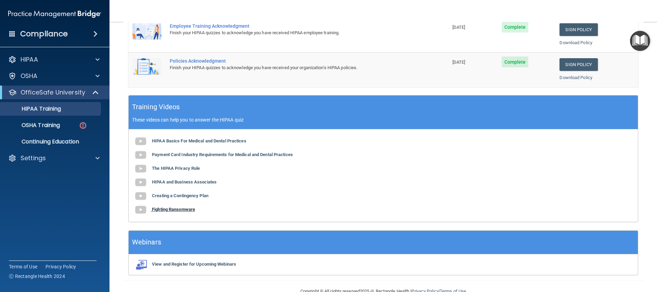
scroll to position [145, 0]
click at [168, 210] on b "Fighting Ransomware" at bounding box center [173, 208] width 43 height 5
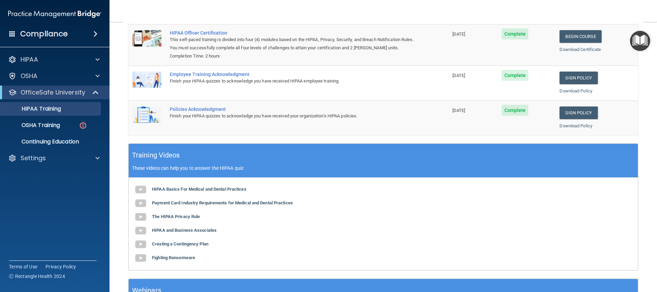
scroll to position [21, 0]
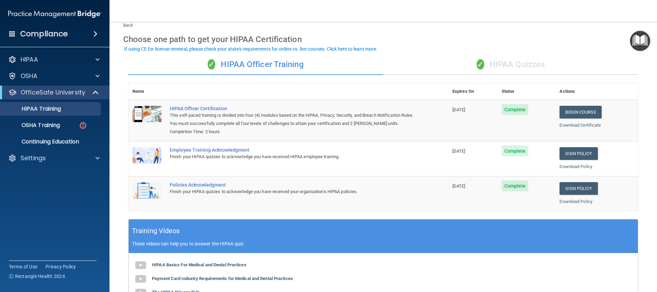
click at [638, 38] on img "Open Resource Center" at bounding box center [640, 41] width 20 height 20
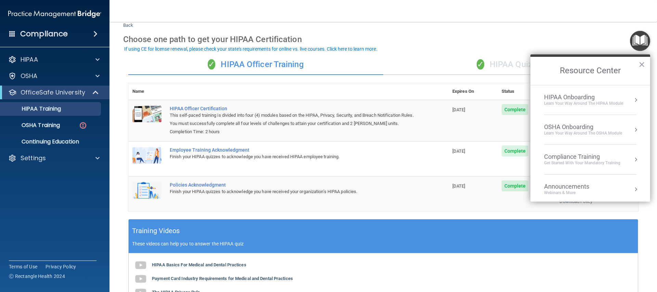
click at [618, 109] on li "HIPAA Onboarding Learn Your Way around the HIPAA module" at bounding box center [590, 100] width 92 height 30
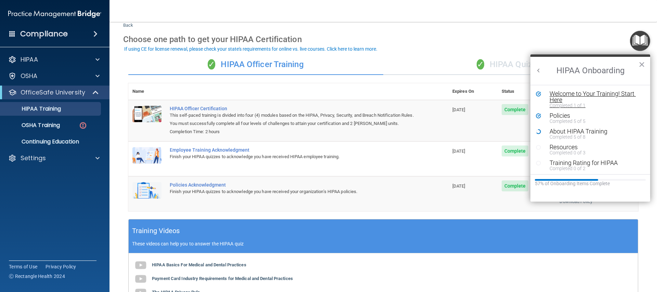
scroll to position [0, 0]
click at [570, 137] on div "Completed 5 of 8" at bounding box center [592, 136] width 87 height 5
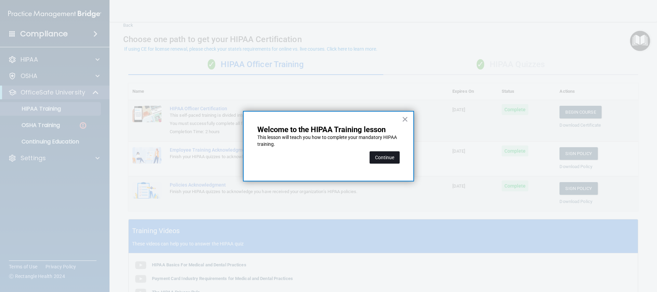
click at [388, 159] on button "Continue" at bounding box center [384, 157] width 30 height 12
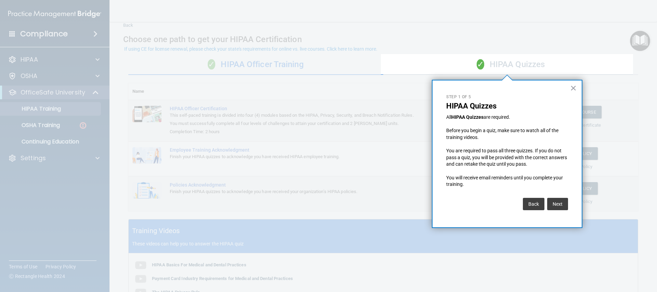
click at [388, 159] on div at bounding box center [507, 183] width 252 height 217
click at [546, 201] on div "Next" at bounding box center [556, 202] width 23 height 16
click at [549, 201] on button "Next" at bounding box center [557, 204] width 21 height 12
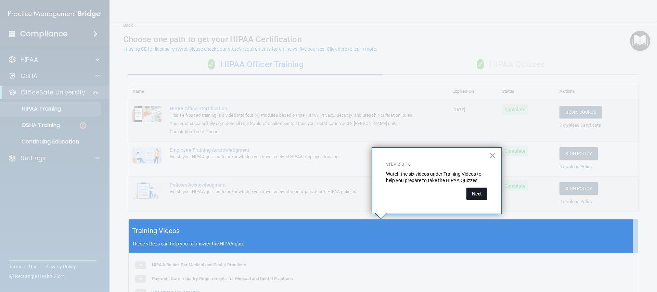
click at [478, 195] on button "Next" at bounding box center [476, 193] width 21 height 12
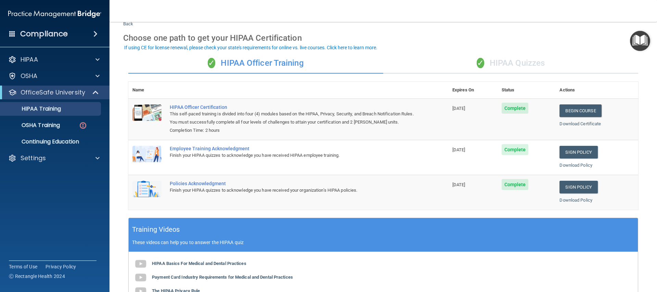
click at [171, 240] on p "These videos can help you to answer the HIPAA quiz" at bounding box center [383, 241] width 502 height 5
click at [170, 245] on div "Training Videos These videos can help you to answer the HIPAA quiz" at bounding box center [383, 235] width 509 height 34
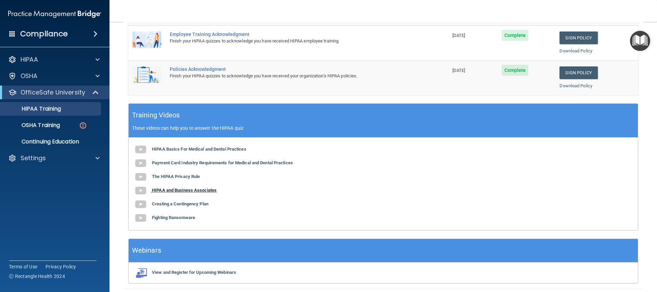
scroll to position [137, 0]
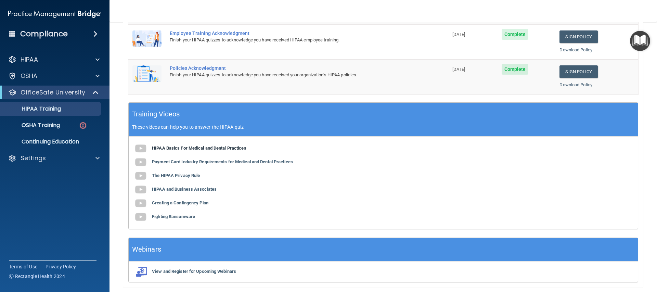
click at [144, 152] on img at bounding box center [141, 149] width 14 height 14
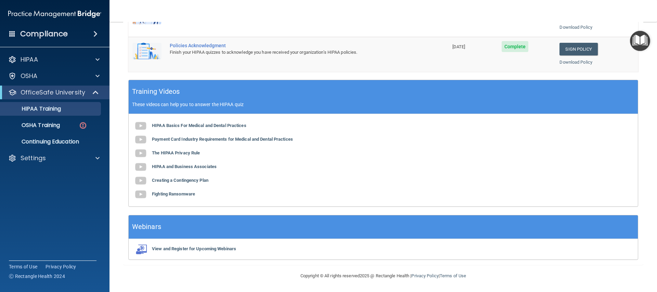
scroll to position [158, 0]
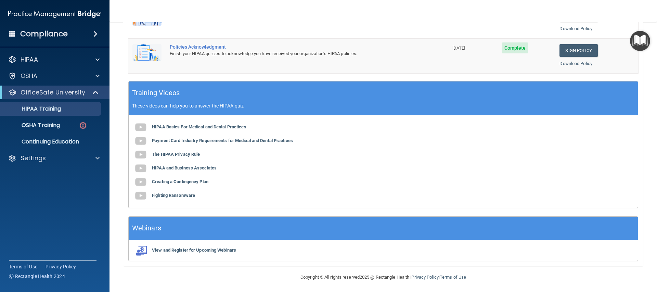
click at [199, 253] on div "View and Register for Upcoming Webinars" at bounding box center [383, 250] width 509 height 21
click at [199, 249] on b "View and Register for Upcoming Webinars" at bounding box center [194, 249] width 84 height 5
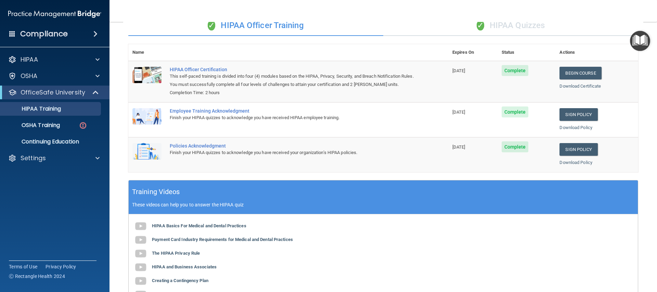
scroll to position [0, 0]
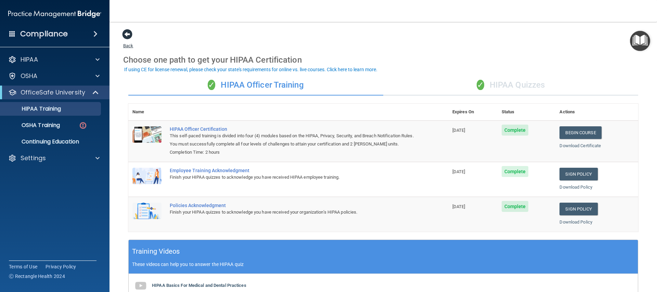
click at [125, 33] on span at bounding box center [127, 34] width 10 height 10
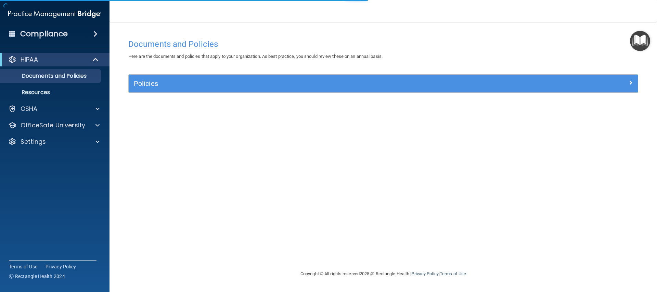
click at [648, 43] on img "Open Resource Center" at bounding box center [640, 41] width 20 height 20
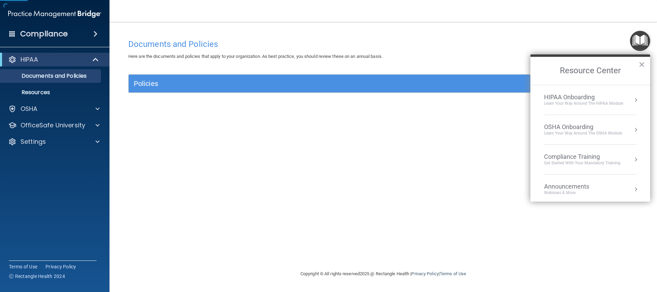
click at [632, 103] on button "Resource Center" at bounding box center [635, 99] width 7 height 7
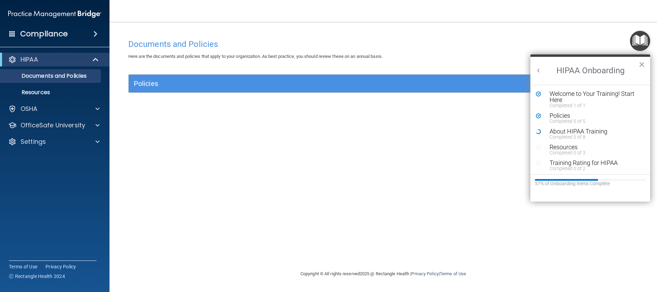
click at [538, 130] on icon "Resource Center" at bounding box center [538, 131] width 5 height 5
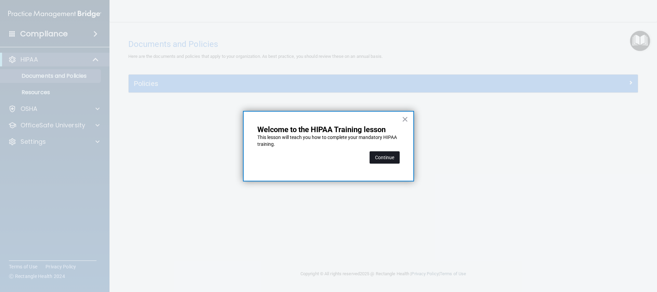
click at [384, 157] on button "Continue" at bounding box center [384, 157] width 30 height 12
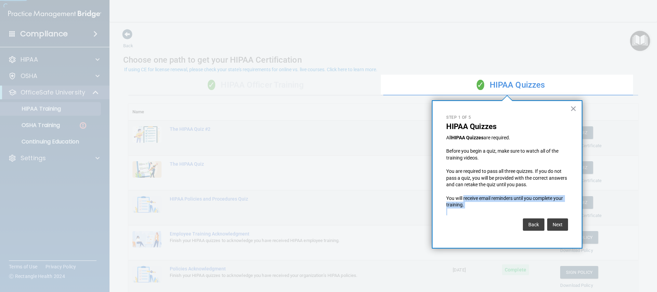
drag, startPoint x: 494, startPoint y: 215, endPoint x: 519, endPoint y: 228, distance: 28.5
click at [519, 228] on div "× Step 1 of 5 HIPAA Quizzes All HIPAA Quizzes are required. Before you begin a …" at bounding box center [507, 174] width 151 height 148
drag, startPoint x: 519, startPoint y: 228, endPoint x: 499, endPoint y: 222, distance: 20.8
click at [504, 224] on div "Back Next" at bounding box center [507, 224] width 122 height 19
click at [564, 226] on button "Next" at bounding box center [557, 224] width 21 height 12
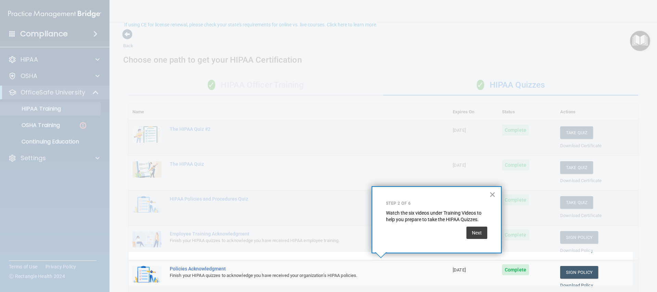
scroll to position [45, 0]
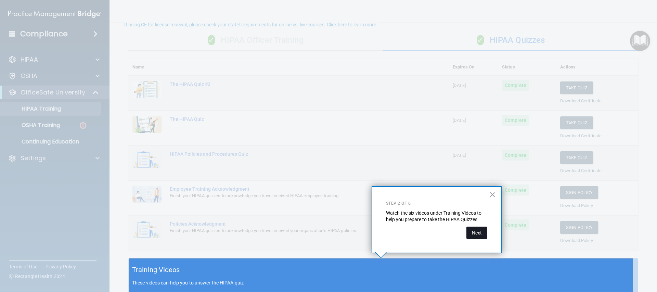
click at [481, 238] on div "× Step 2 of 6 Watch the six videos under Training Videos to help you prepare to…" at bounding box center [437, 219] width 130 height 67
click at [481, 238] on button "Next" at bounding box center [476, 232] width 21 height 12
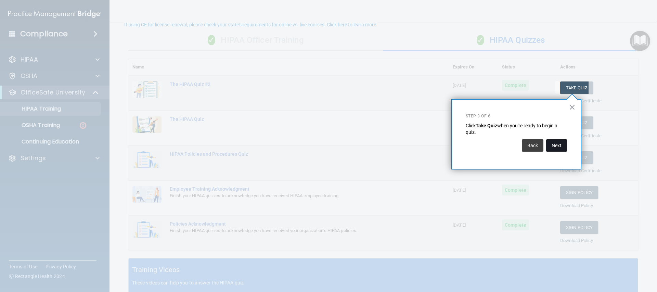
click at [554, 149] on button "Next" at bounding box center [556, 145] width 21 height 12
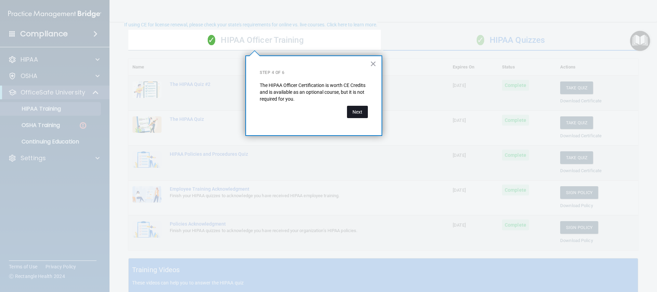
click at [357, 116] on button "Next" at bounding box center [357, 112] width 21 height 12
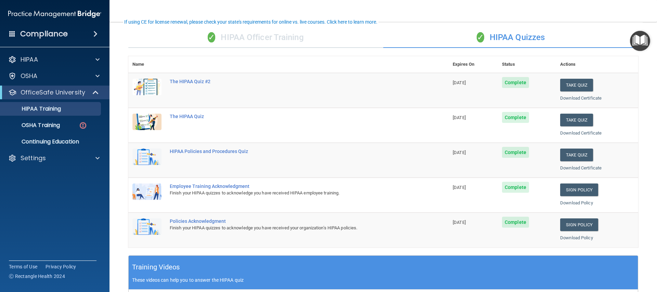
click at [510, 227] on span "Complete" at bounding box center [515, 222] width 27 height 11
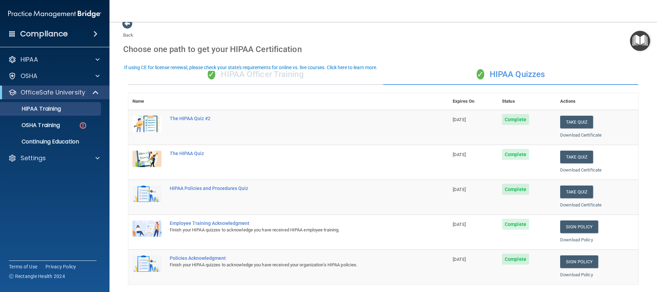
scroll to position [0, 0]
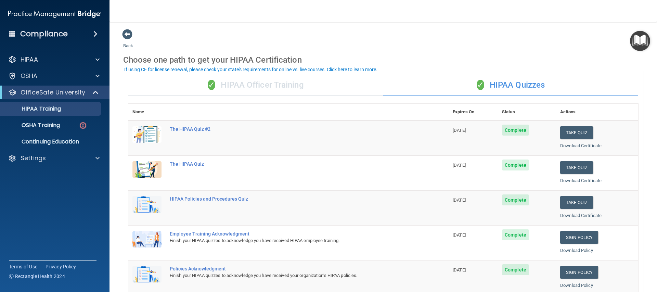
click at [262, 69] on div "If using CE for license renewal, please check your state's requirements for onl…" at bounding box center [250, 69] width 253 height 5
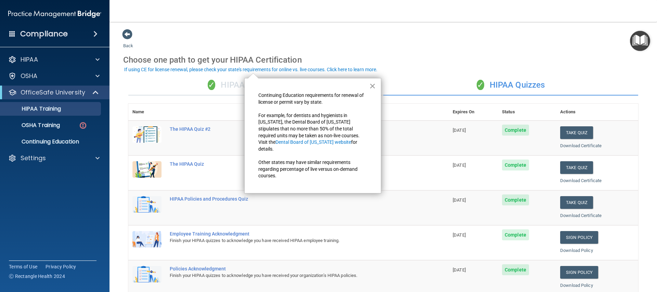
click at [372, 86] on button "×" at bounding box center [372, 85] width 7 height 11
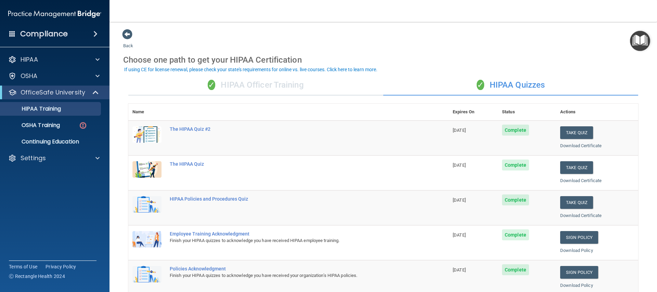
click at [636, 43] on img "Open Resource Center" at bounding box center [640, 41] width 20 height 20
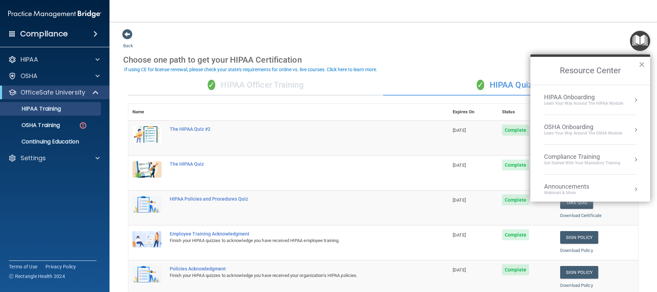
click at [623, 99] on div "HIPAA Onboarding Learn Your Way around the HIPAA module" at bounding box center [590, 99] width 92 height 13
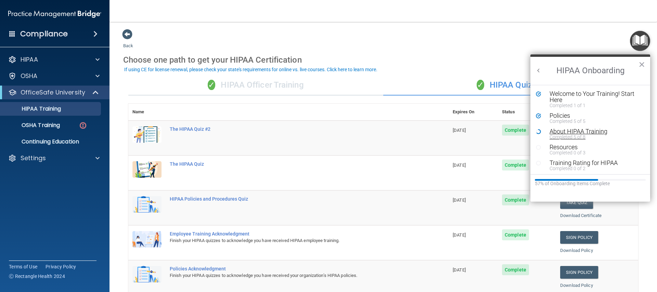
click at [552, 136] on div "Completed 5 of 8" at bounding box center [592, 136] width 87 height 5
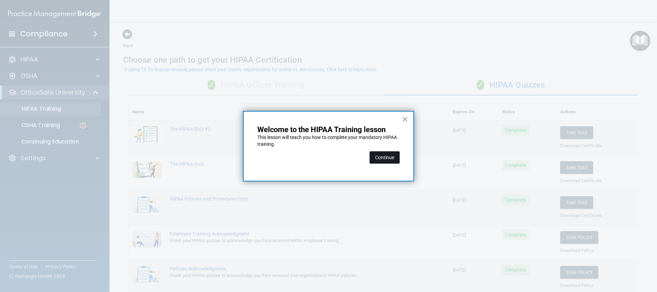
click at [386, 156] on button "Continue" at bounding box center [384, 157] width 30 height 12
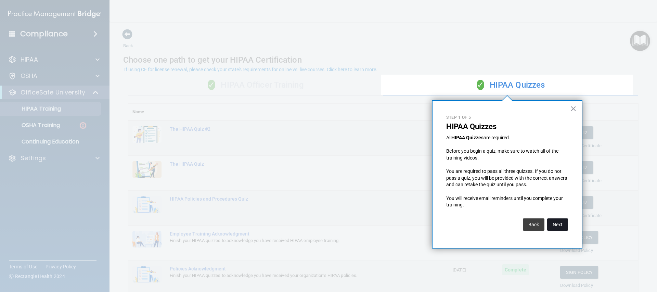
click at [555, 223] on button "Next" at bounding box center [557, 224] width 21 height 12
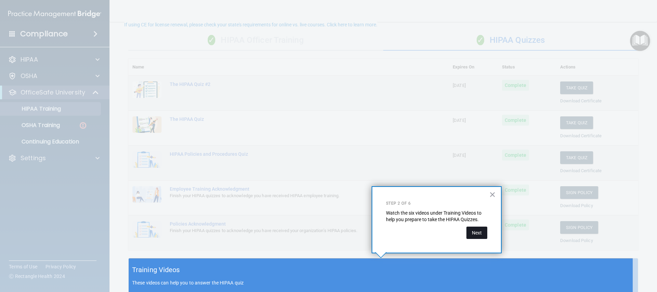
click at [479, 234] on button "Next" at bounding box center [476, 232] width 21 height 12
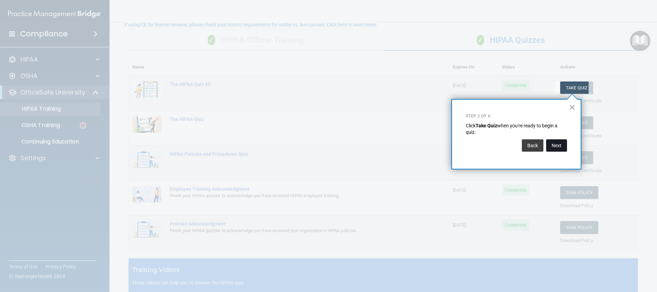
click at [562, 147] on button "Next" at bounding box center [556, 145] width 21 height 12
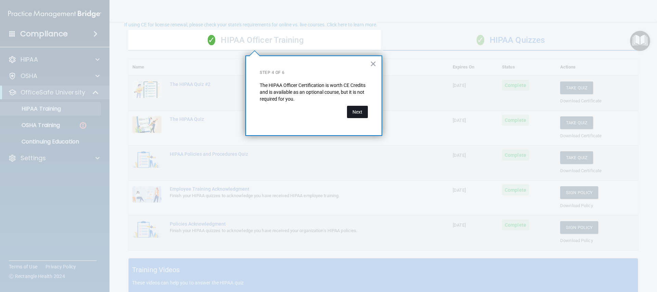
click at [365, 116] on button "Next" at bounding box center [357, 112] width 21 height 12
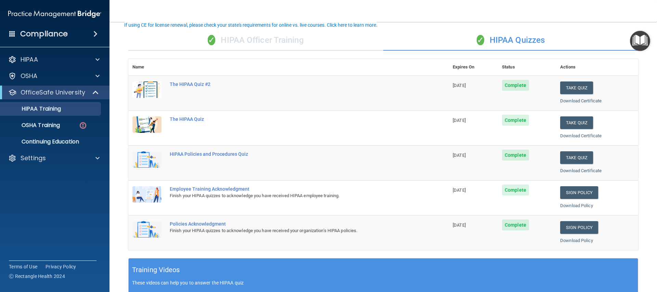
scroll to position [0, 0]
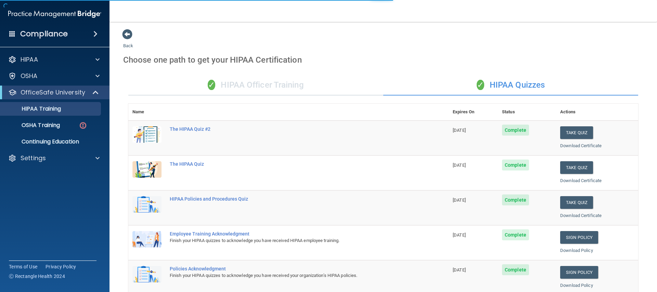
click at [81, 49] on div "Compliance HIPAA Documents and Policies Report an Incident Business Associates …" at bounding box center [54, 146] width 109 height 292
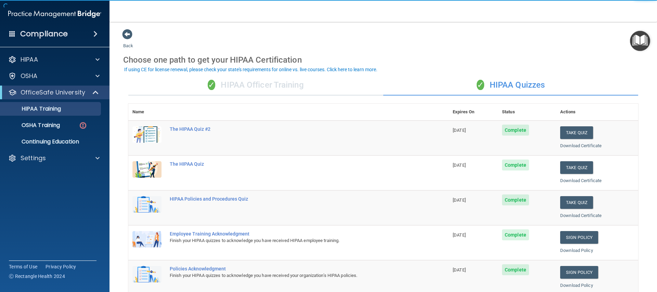
click at [639, 41] on img "Open Resource Center" at bounding box center [640, 41] width 20 height 20
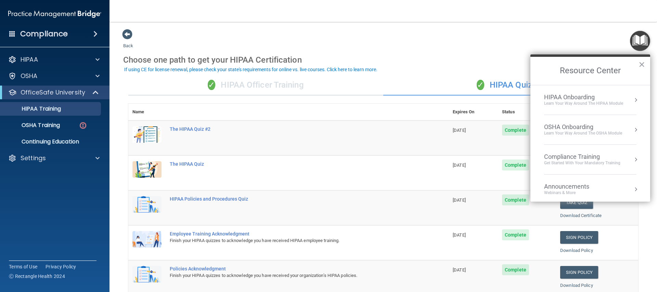
click at [626, 96] on div "HIPAA Onboarding Learn Your Way around the HIPAA module" at bounding box center [590, 99] width 92 height 13
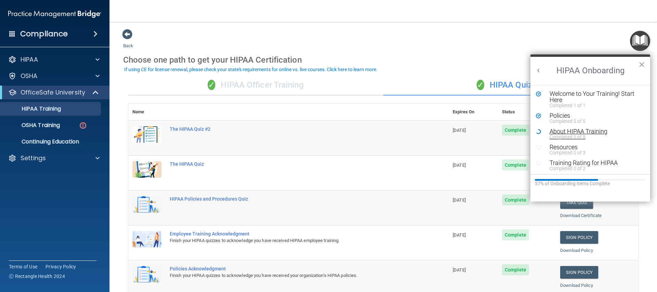
click at [571, 128] on div "About HIPAA Training" at bounding box center [592, 131] width 87 height 6
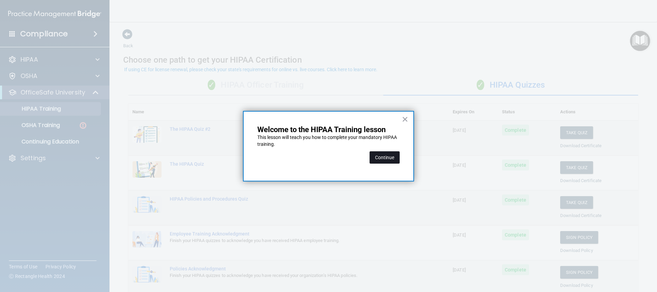
click at [379, 156] on button "Continue" at bounding box center [384, 157] width 30 height 12
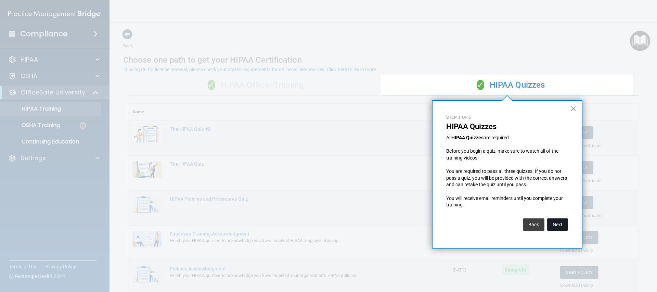
click at [551, 219] on button "Next" at bounding box center [557, 224] width 21 height 12
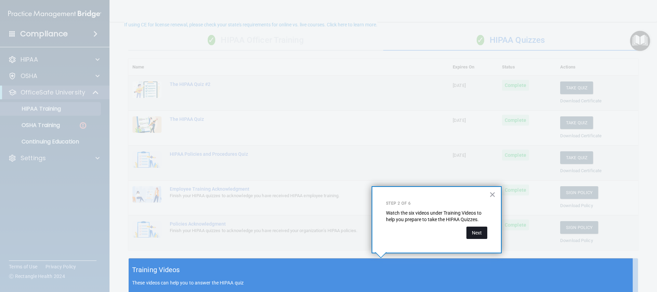
click at [472, 232] on button "Next" at bounding box center [476, 232] width 21 height 12
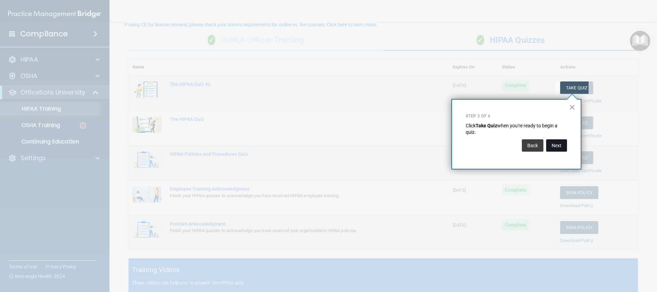
click at [561, 148] on button "Next" at bounding box center [556, 145] width 21 height 12
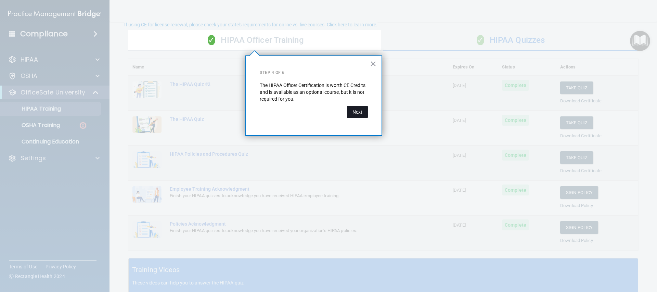
click at [353, 112] on button "Next" at bounding box center [357, 112] width 21 height 12
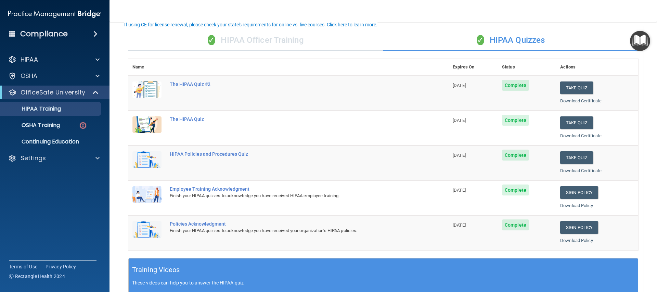
click at [642, 41] on img "Open Resource Center" at bounding box center [640, 41] width 20 height 20
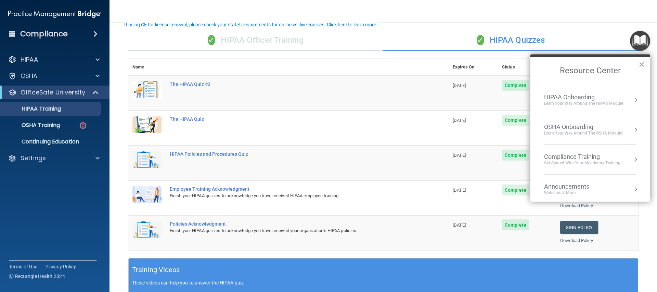
click at [623, 93] on div "HIPAA Onboarding Learn Your Way around the HIPAA module" at bounding box center [590, 99] width 92 height 13
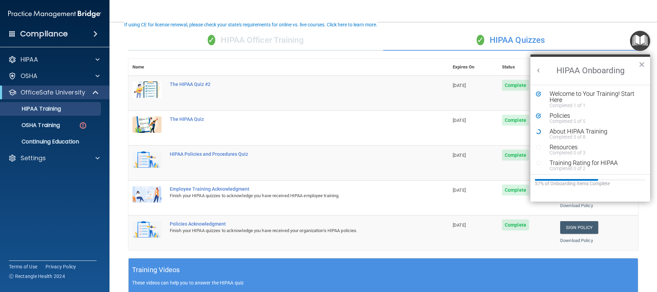
scroll to position [0, 0]
click at [624, 100] on div "Welcome to Your Training! Start Here" at bounding box center [592, 97] width 87 height 12
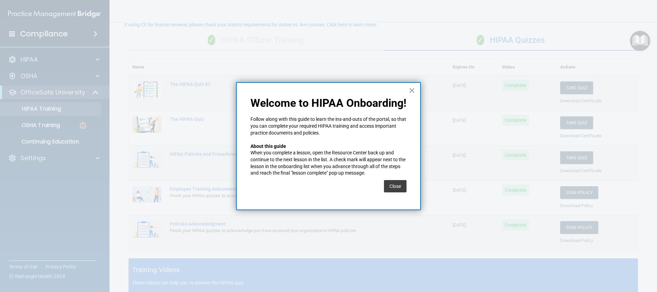
click at [414, 90] on button "×" at bounding box center [411, 90] width 7 height 11
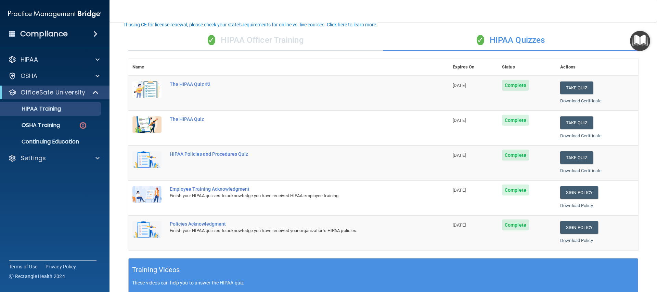
click at [632, 46] on img "Open Resource Center" at bounding box center [640, 41] width 20 height 20
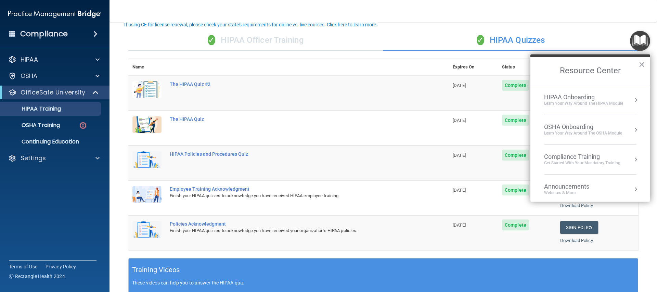
click at [607, 104] on div "Learn Your Way around the HIPAA module" at bounding box center [583, 104] width 79 height 6
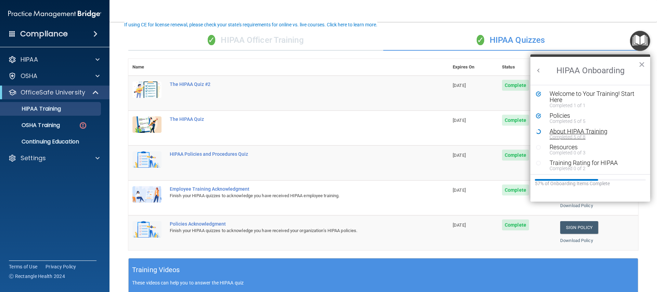
click at [571, 132] on div "About HIPAA Training" at bounding box center [592, 131] width 87 height 6
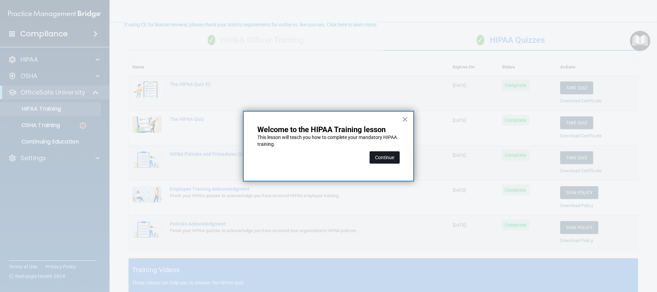
click at [399, 156] on button "Continue" at bounding box center [384, 157] width 30 height 12
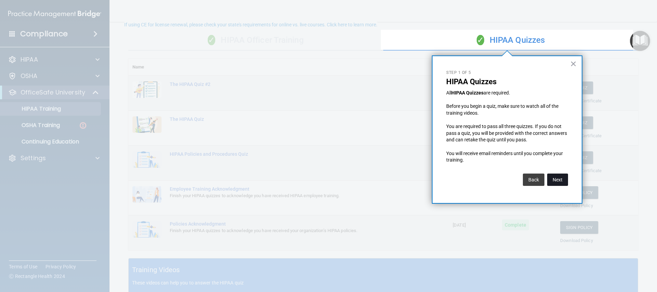
click at [555, 182] on button "Next" at bounding box center [557, 179] width 21 height 12
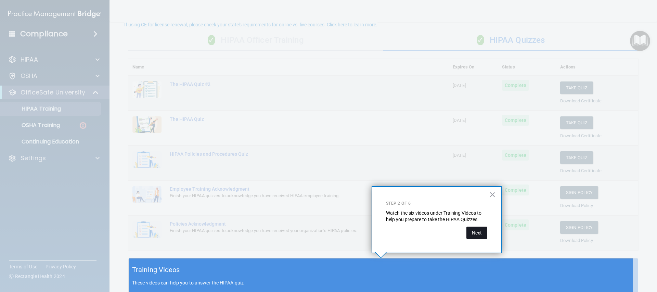
click at [478, 232] on button "Next" at bounding box center [476, 232] width 21 height 12
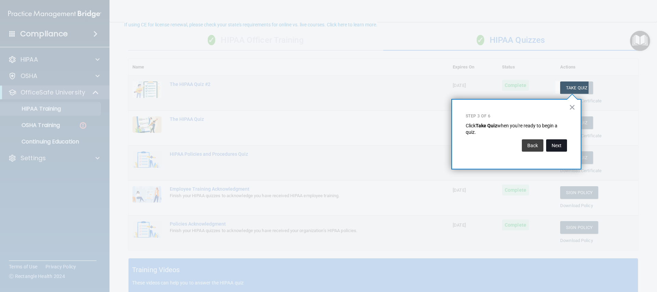
click at [556, 143] on button "Next" at bounding box center [556, 145] width 21 height 12
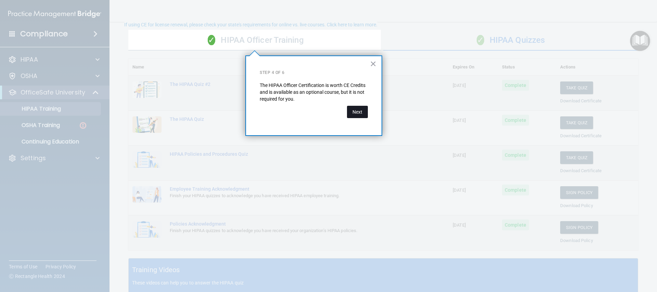
click at [362, 112] on button "Next" at bounding box center [357, 112] width 21 height 12
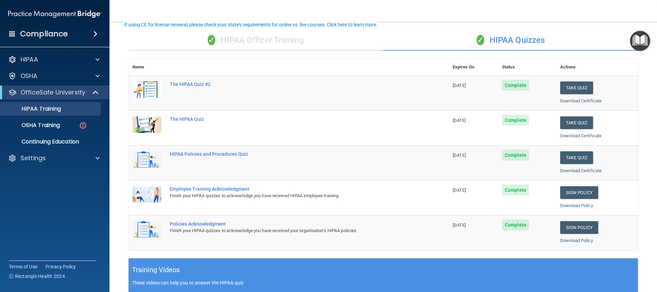
drag, startPoint x: 321, startPoint y: 52, endPoint x: 321, endPoint y: 48, distance: 3.8
click at [321, 52] on div "✓ HIPAA Officer Training ✓ HIPAA Quizzes Name Expires On Status Actions The HIP…" at bounding box center [383, 234] width 520 height 418
click at [319, 40] on div "✓ HIPAA Officer Training" at bounding box center [255, 40] width 255 height 21
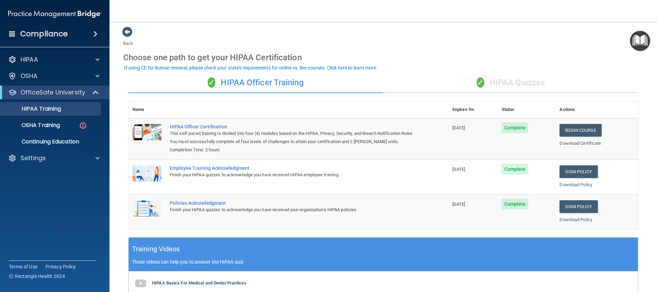
scroll to position [3, 0]
click at [133, 29] on div "Back Choose one path to get your HIPAA Certification ✓ HIPAA Officer Training ✓…" at bounding box center [383, 224] width 520 height 396
click at [132, 29] on span at bounding box center [127, 31] width 10 height 10
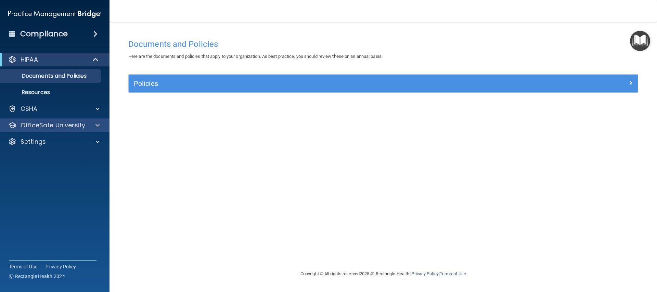
click at [96, 130] on div "OfficeSafe University" at bounding box center [55, 125] width 110 height 14
click at [97, 125] on span at bounding box center [97, 125] width 4 height 8
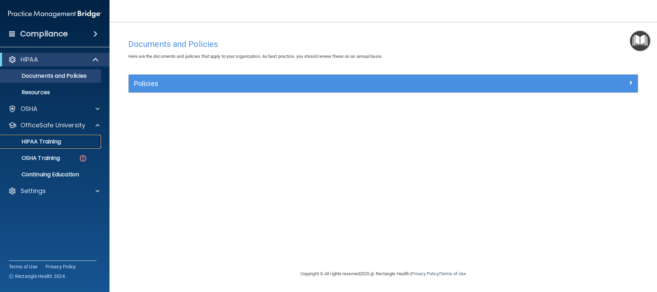
click at [96, 144] on div "HIPAA Training" at bounding box center [50, 141] width 93 height 7
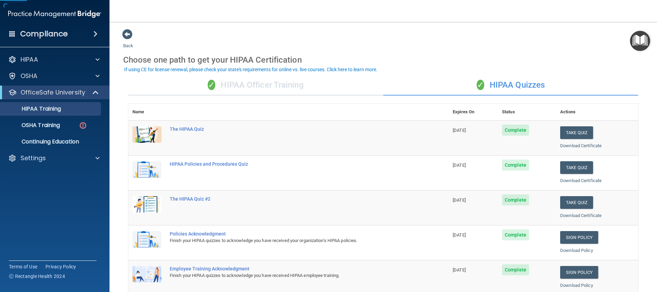
click at [641, 33] on img "Open Resource Center" at bounding box center [640, 41] width 20 height 20
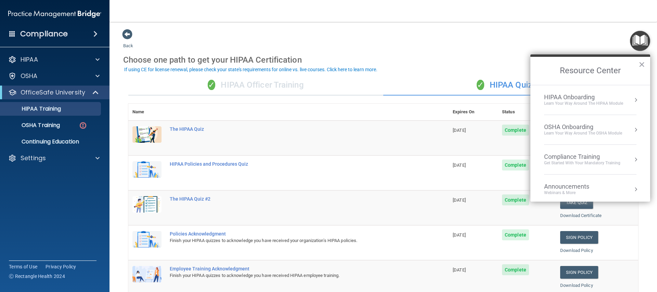
click at [601, 103] on div "Learn Your Way around the HIPAA module" at bounding box center [583, 104] width 79 height 6
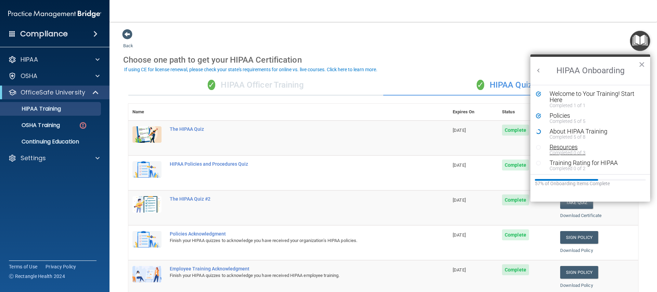
click at [573, 145] on div "Resources" at bounding box center [592, 147] width 87 height 6
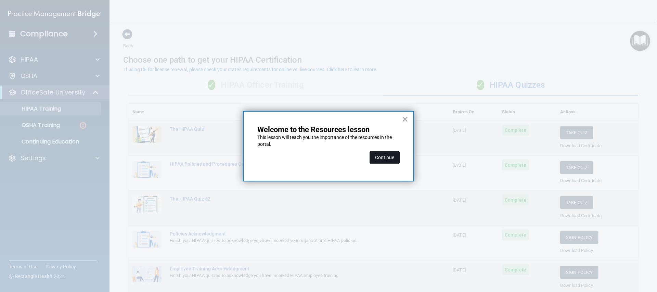
click at [396, 163] on button "Continue" at bounding box center [384, 157] width 30 height 12
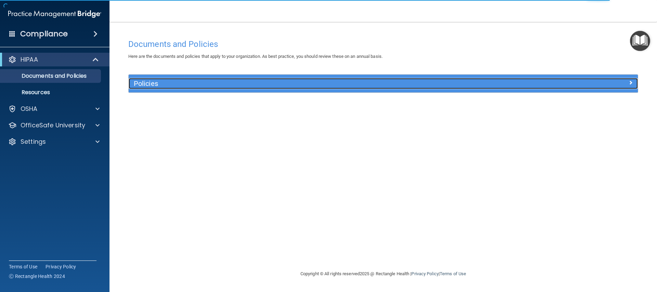
click at [454, 81] on h5 "Policies" at bounding box center [320, 84] width 372 height 8
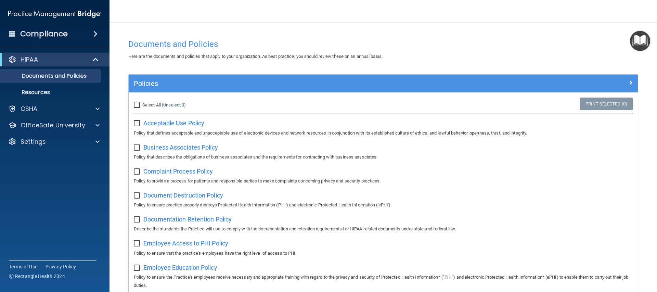
click at [641, 36] on img "Open Resource Center" at bounding box center [640, 41] width 20 height 20
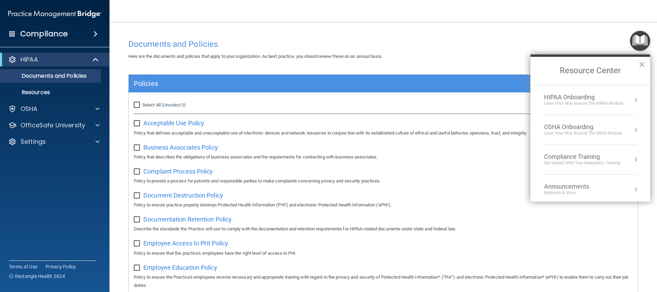
click at [630, 89] on li "HIPAA Onboarding Learn Your Way around the HIPAA module" at bounding box center [590, 100] width 92 height 30
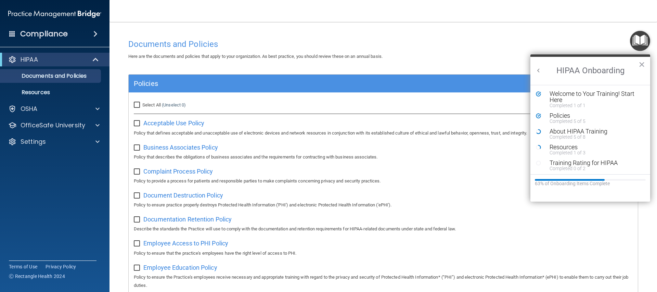
click at [146, 104] on span "Select All" at bounding box center [151, 104] width 18 height 5
click at [142, 104] on input "Select All (Unselect 0) Unselect All" at bounding box center [138, 104] width 8 height 5
checkbox input "true"
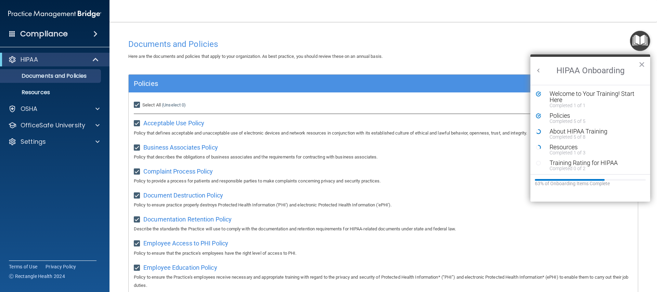
checkbox input "true"
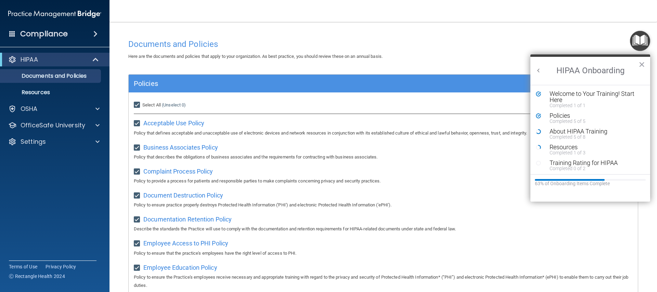
checkbox input "true"
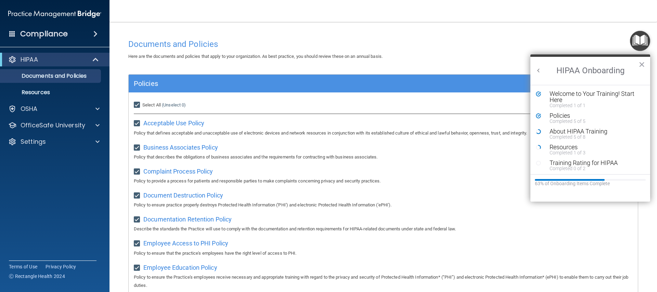
checkbox input "true"
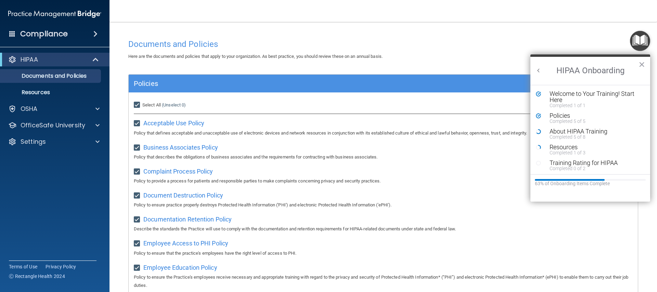
checkbox input "true"
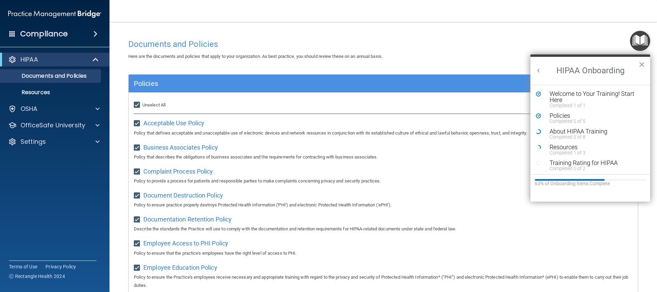
click at [496, 53] on div "Here are the documents and policies that apply to your organization. As best pr…" at bounding box center [383, 56] width 520 height 8
click at [566, 136] on div "Completed 5 of 8" at bounding box center [592, 136] width 87 height 5
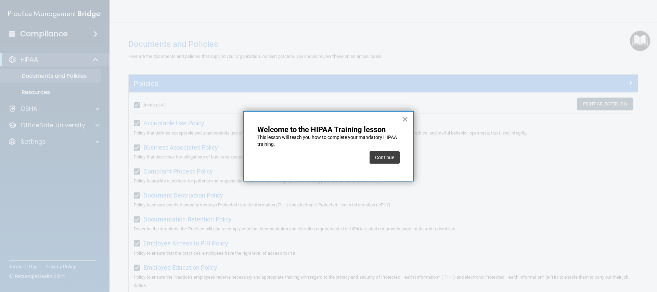
click at [406, 122] on button "×" at bounding box center [405, 119] width 7 height 11
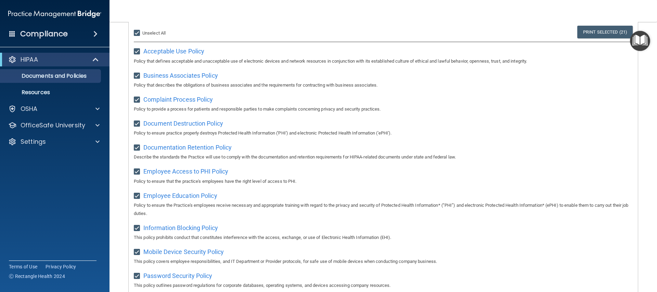
scroll to position [69, 0]
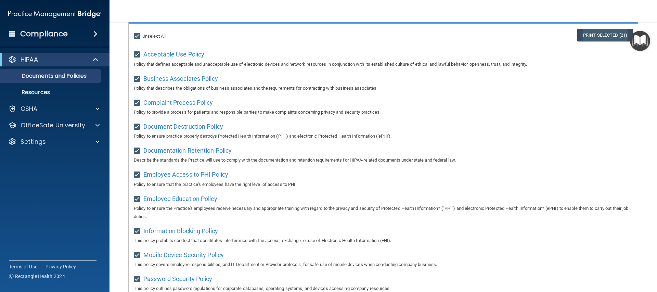
click at [601, 29] on link "Print Selected (21)" at bounding box center [604, 35] width 55 height 13
click at [641, 46] on img "Open Resource Center" at bounding box center [640, 41] width 20 height 20
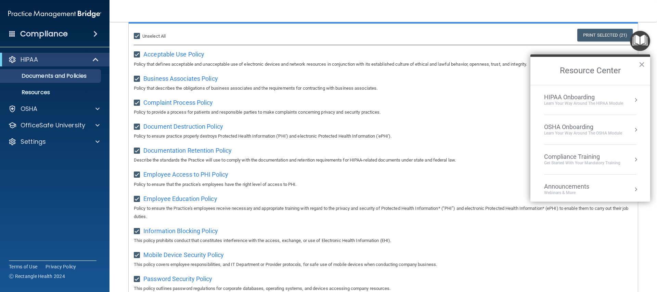
click at [625, 94] on div "HIPAA Onboarding Learn Your Way around the HIPAA module" at bounding box center [590, 99] width 92 height 13
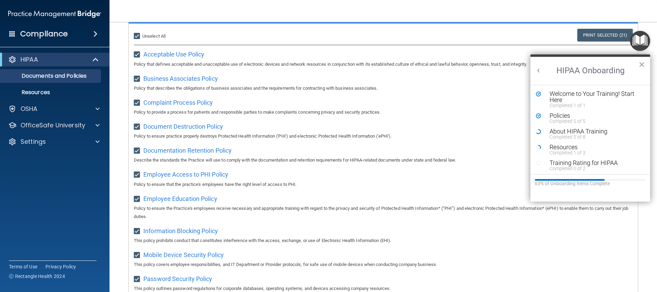
click at [645, 59] on h2 "HIPAA Onboarding" at bounding box center [590, 71] width 120 height 28
click at [647, 65] on h2 "HIPAA Onboarding" at bounding box center [590, 71] width 120 height 28
click at [645, 64] on h2 "HIPAA Onboarding" at bounding box center [590, 71] width 120 height 28
click at [642, 65] on button "×" at bounding box center [641, 64] width 7 height 11
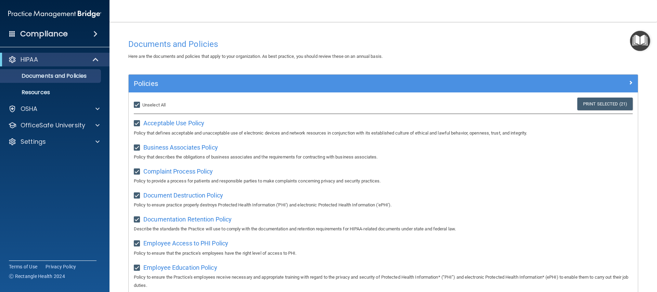
click at [159, 91] on div "Policies" at bounding box center [383, 84] width 509 height 18
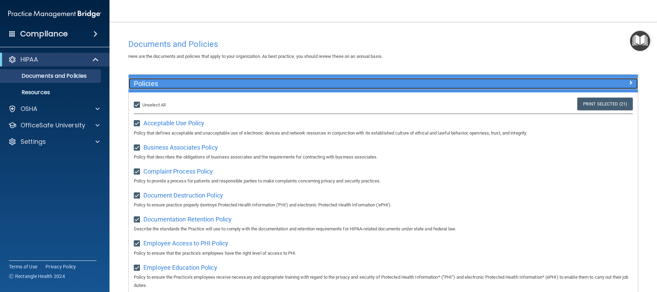
click at [152, 86] on h5 "Policies" at bounding box center [320, 84] width 372 height 8
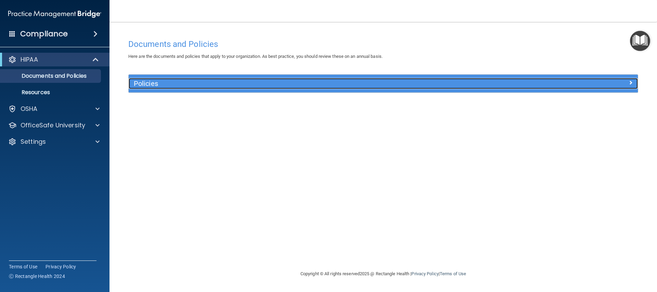
click at [152, 86] on h5 "Policies" at bounding box center [320, 84] width 372 height 8
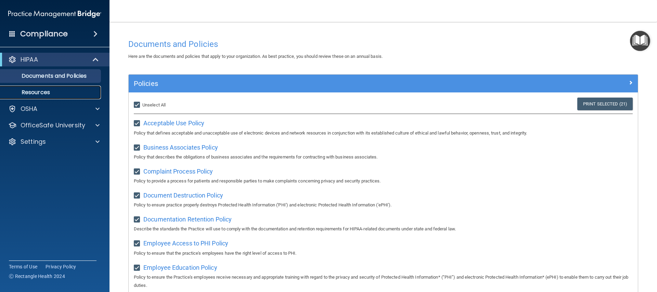
click at [40, 90] on p "Resources" at bounding box center [50, 92] width 93 height 7
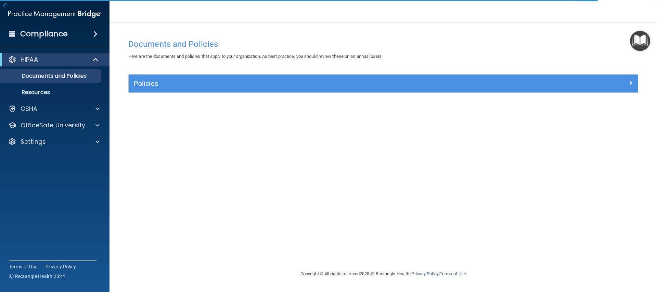
click at [641, 44] on img "Open Resource Center" at bounding box center [640, 41] width 20 height 20
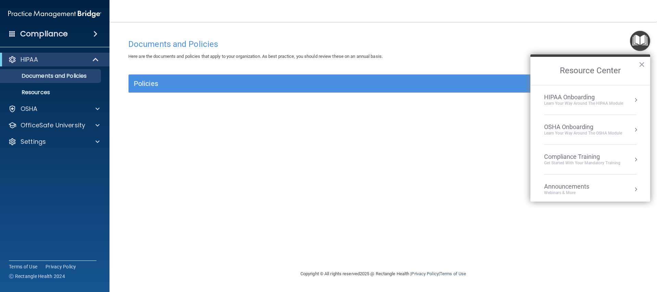
click at [630, 106] on li "HIPAA Onboarding Learn Your Way around the HIPAA module" at bounding box center [590, 100] width 92 height 30
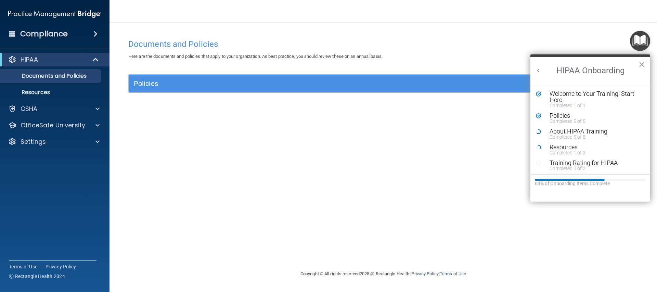
click at [565, 133] on div "About HIPAA Training" at bounding box center [592, 131] width 87 height 6
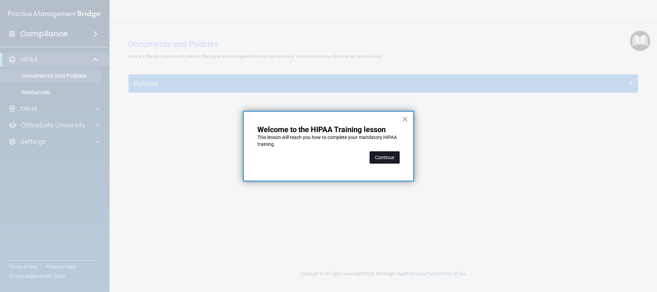
click at [393, 158] on button "Continue" at bounding box center [384, 157] width 30 height 12
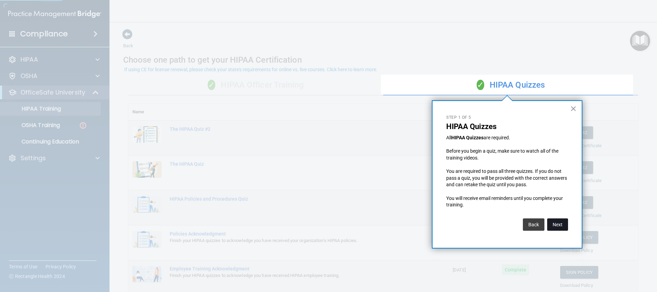
click at [549, 223] on button "Next" at bounding box center [557, 224] width 21 height 12
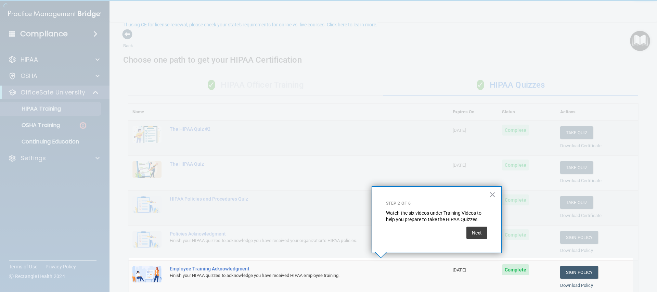
scroll to position [45, 0]
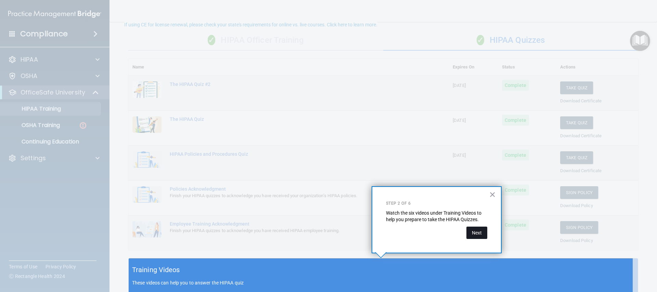
click at [478, 234] on button "Next" at bounding box center [476, 232] width 21 height 12
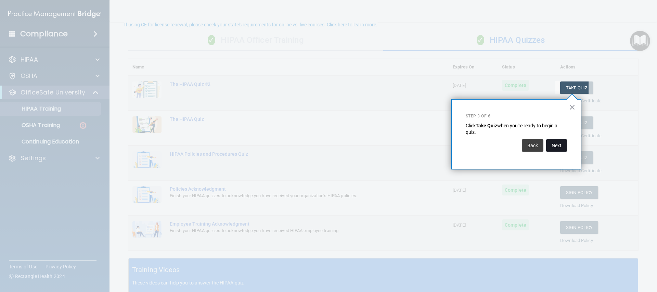
click at [560, 145] on button "Next" at bounding box center [556, 145] width 21 height 12
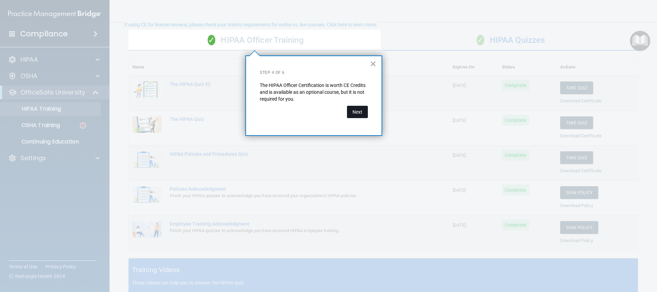
click at [361, 113] on button "Next" at bounding box center [357, 112] width 21 height 12
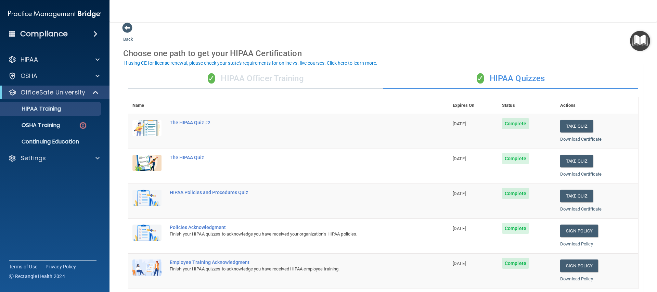
scroll to position [5, 0]
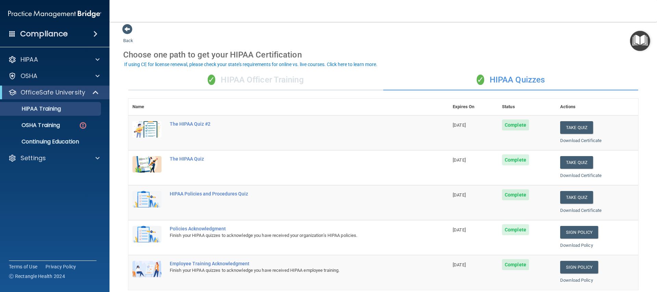
click at [295, 85] on div "✓ HIPAA Officer Training" at bounding box center [255, 80] width 255 height 21
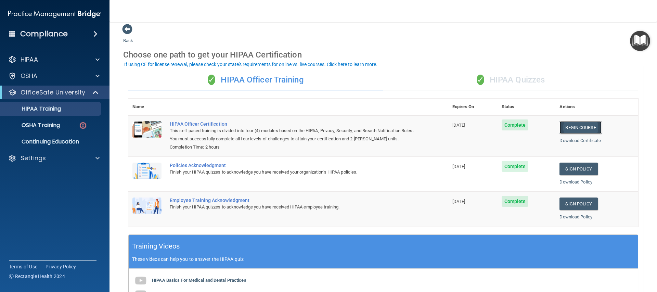
click at [559, 129] on link "Begin Course" at bounding box center [580, 127] width 42 height 13
click at [649, 45] on img "Open Resource Center" at bounding box center [640, 41] width 20 height 20
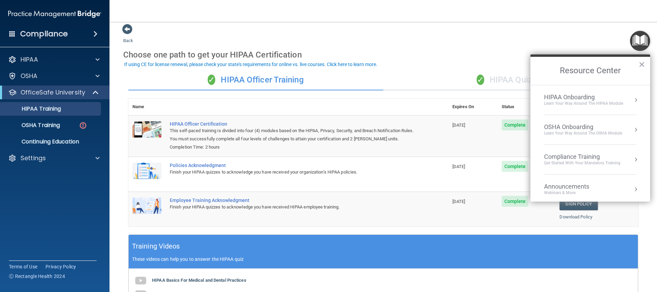
click at [632, 99] on button "Resource Center" at bounding box center [635, 99] width 7 height 7
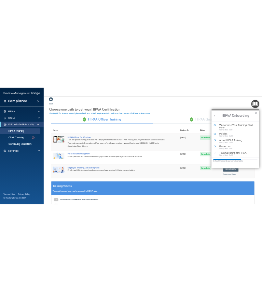
scroll to position [0, 0]
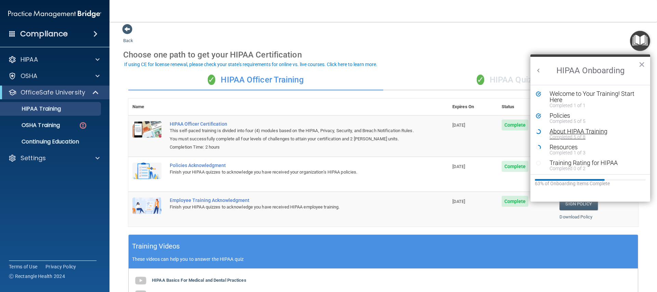
click at [600, 132] on div "About HIPAA Training" at bounding box center [592, 131] width 87 height 6
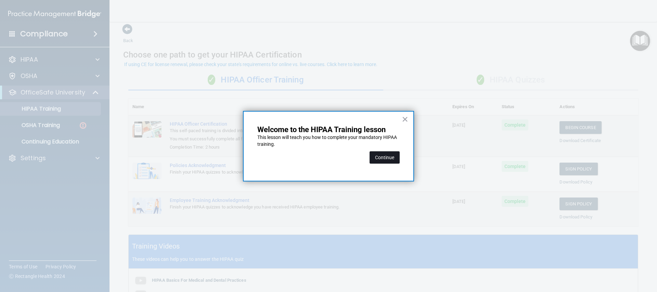
click at [393, 157] on button "Continue" at bounding box center [384, 157] width 30 height 12
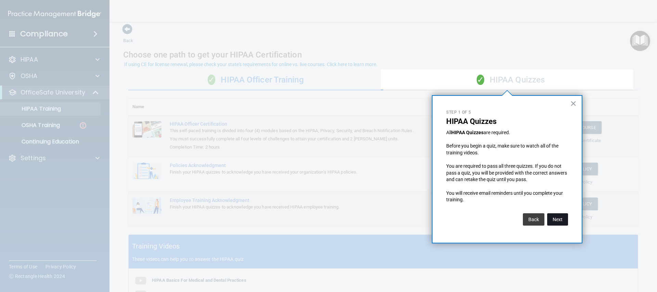
click at [565, 220] on button "Next" at bounding box center [557, 219] width 21 height 12
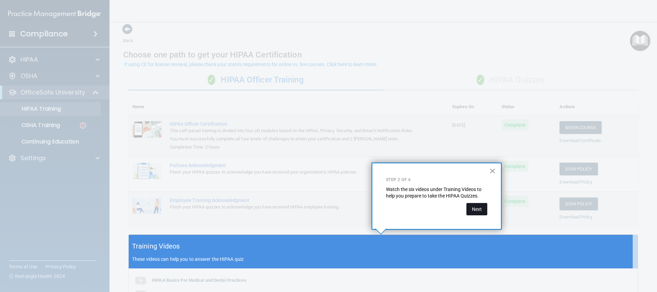
click at [483, 214] on button "Next" at bounding box center [476, 209] width 21 height 12
